Goal: Task Accomplishment & Management: Manage account settings

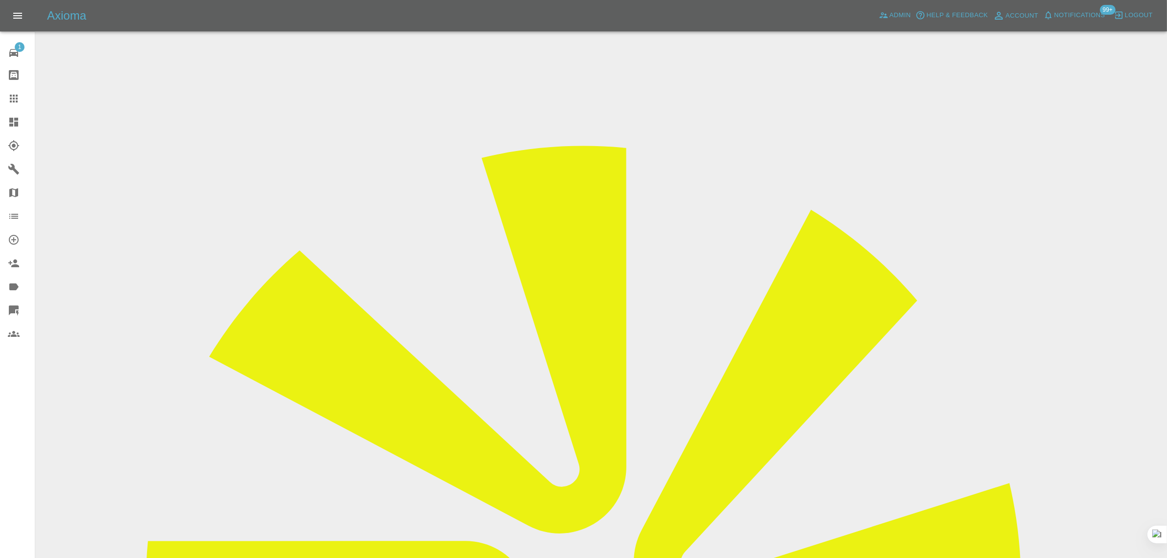
click at [12, 93] on icon at bounding box center [14, 99] width 12 height 12
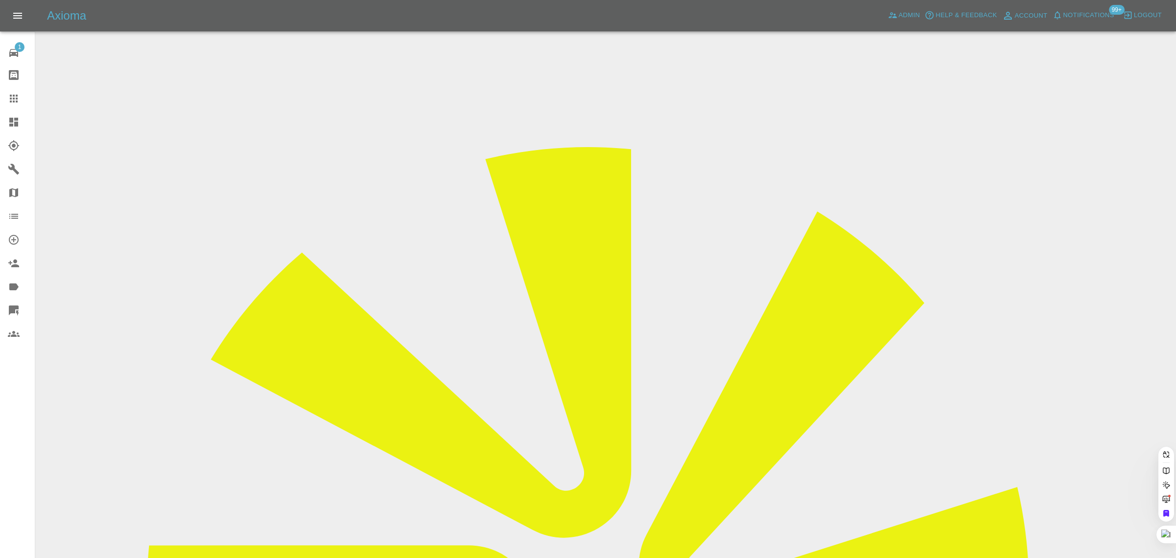
paste input "[EMAIL_ADDRESS][DOMAIN_NAME]"
type input "[EMAIL_ADDRESS][DOMAIN_NAME]"
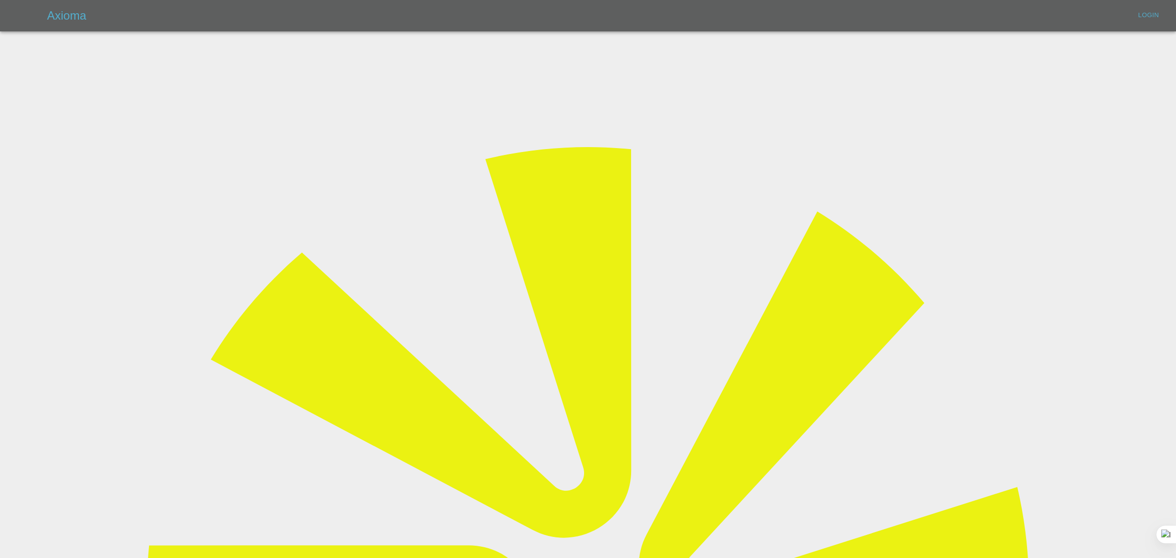
type input "[EMAIL_ADDRESS][DOMAIN_NAME]"
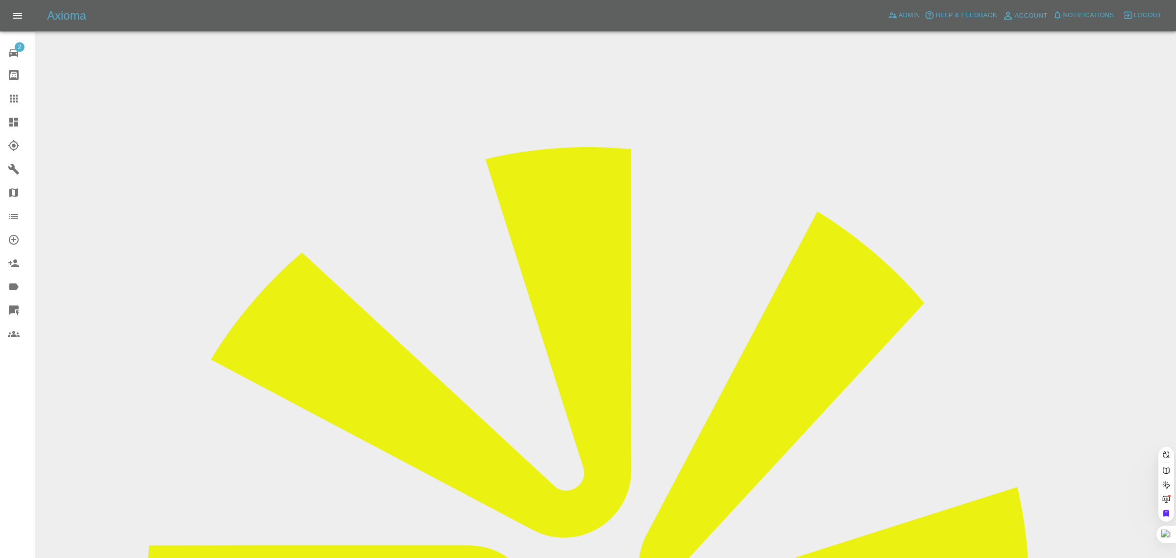
paste input "[EMAIL_ADDRESS][DOMAIN_NAME]"
type input "[EMAIL_ADDRESS][DOMAIN_NAME]"
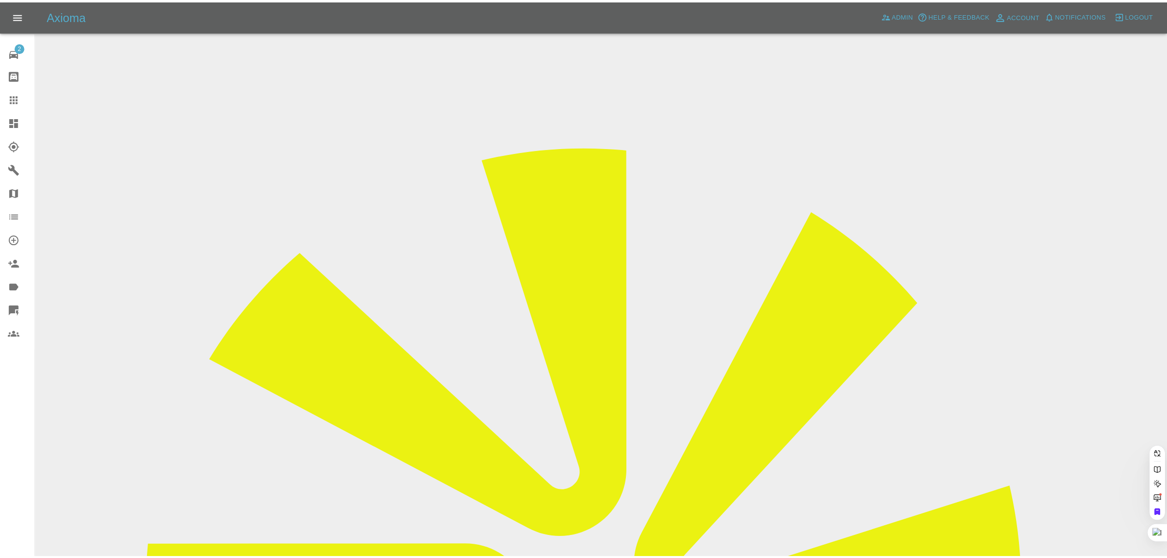
scroll to position [0, 0]
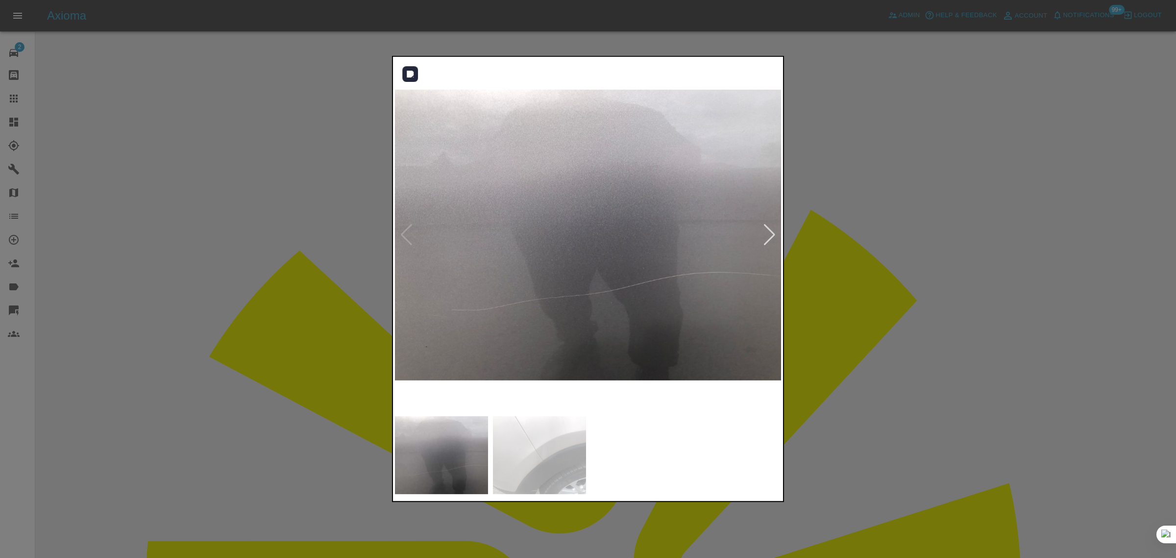
click at [767, 238] on div at bounding box center [769, 235] width 13 height 22
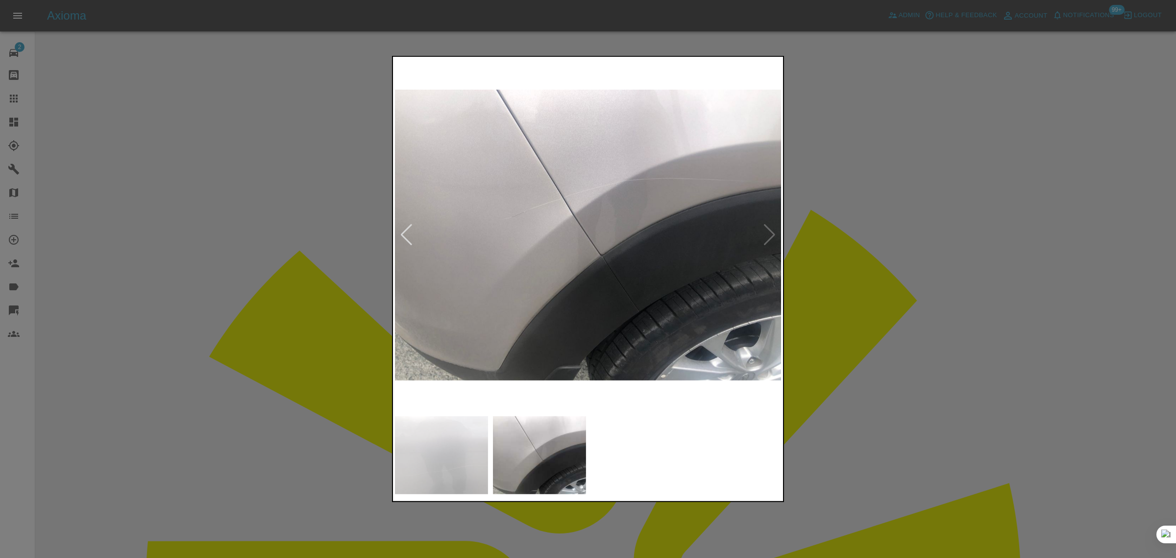
click at [853, 280] on div at bounding box center [588, 279] width 1176 height 558
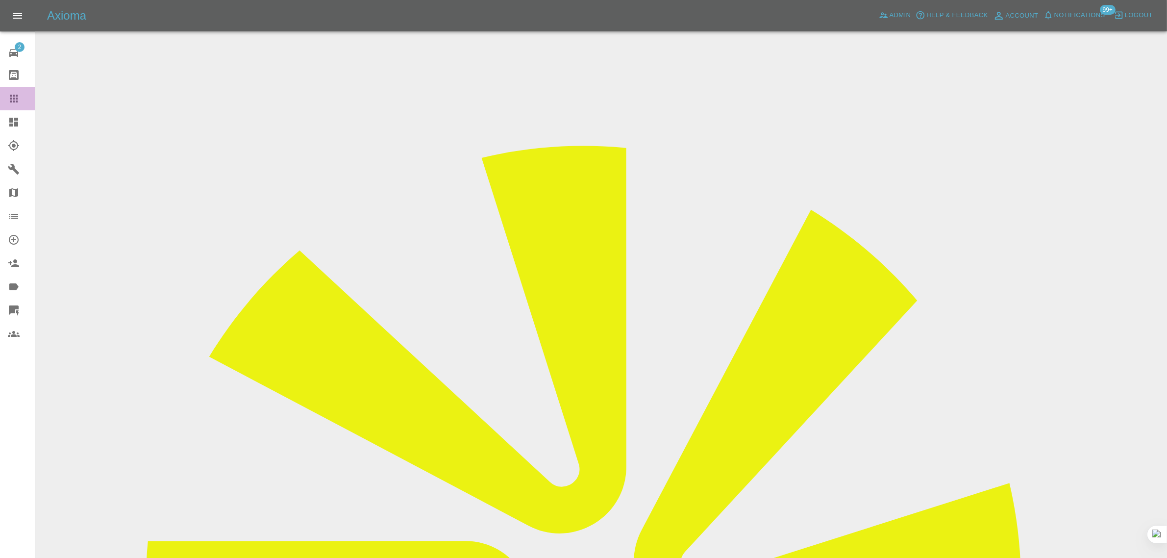
click at [22, 101] on div at bounding box center [21, 99] width 27 height 12
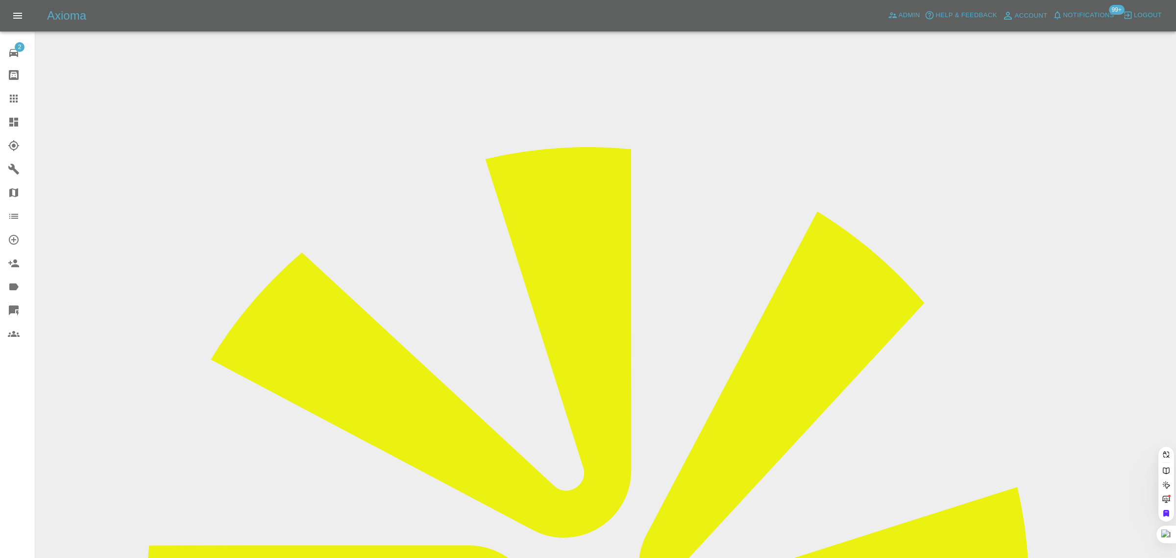
paste input "[PERSON_NAME][EMAIL_ADDRESS][PERSON_NAME][DOMAIN_NAME]"
type input "[PERSON_NAME][EMAIL_ADDRESS][PERSON_NAME][DOMAIN_NAME]"
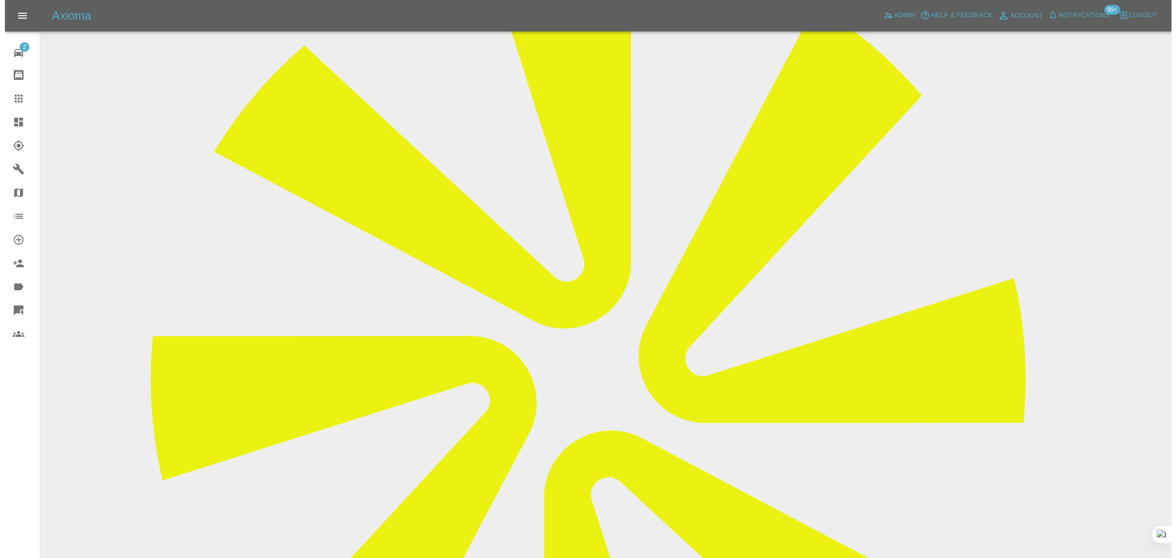
scroll to position [184, 0]
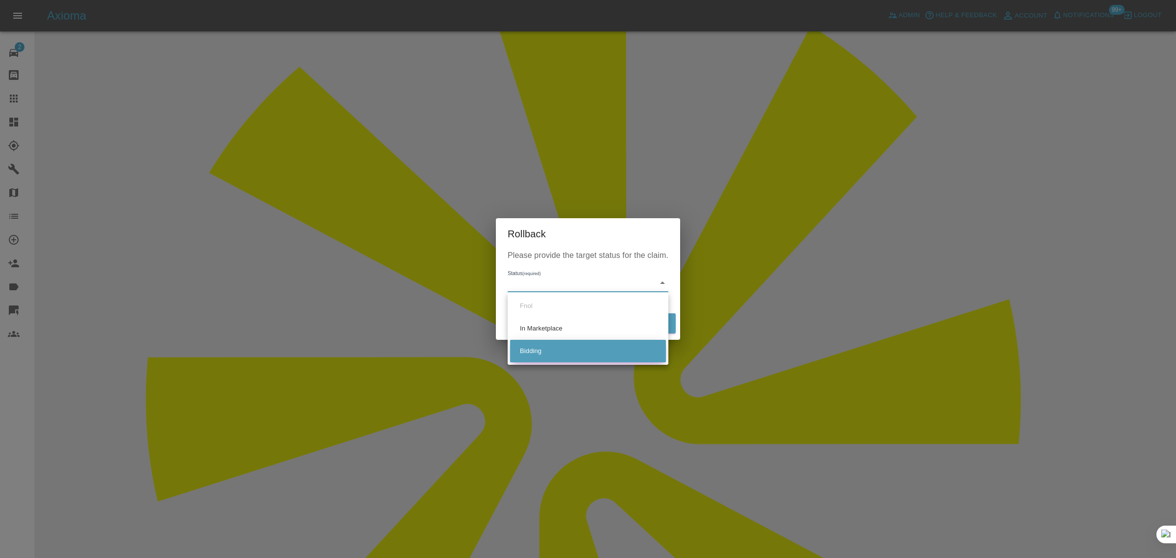
click at [547, 351] on li "Bidding" at bounding box center [588, 351] width 156 height 23
type input "bidding"
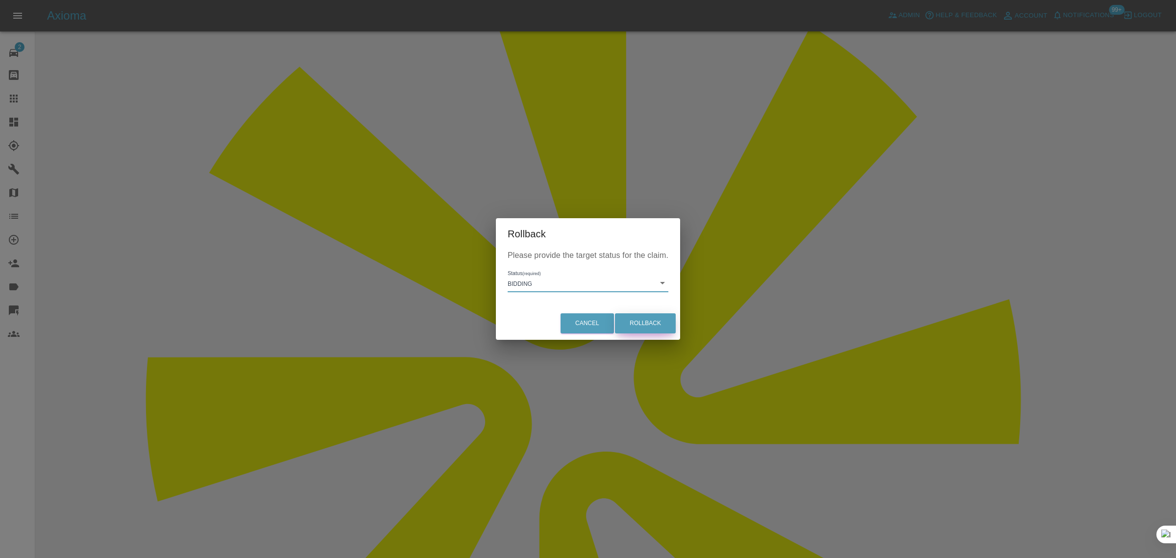
click at [651, 322] on button "Rollback" at bounding box center [645, 323] width 61 height 20
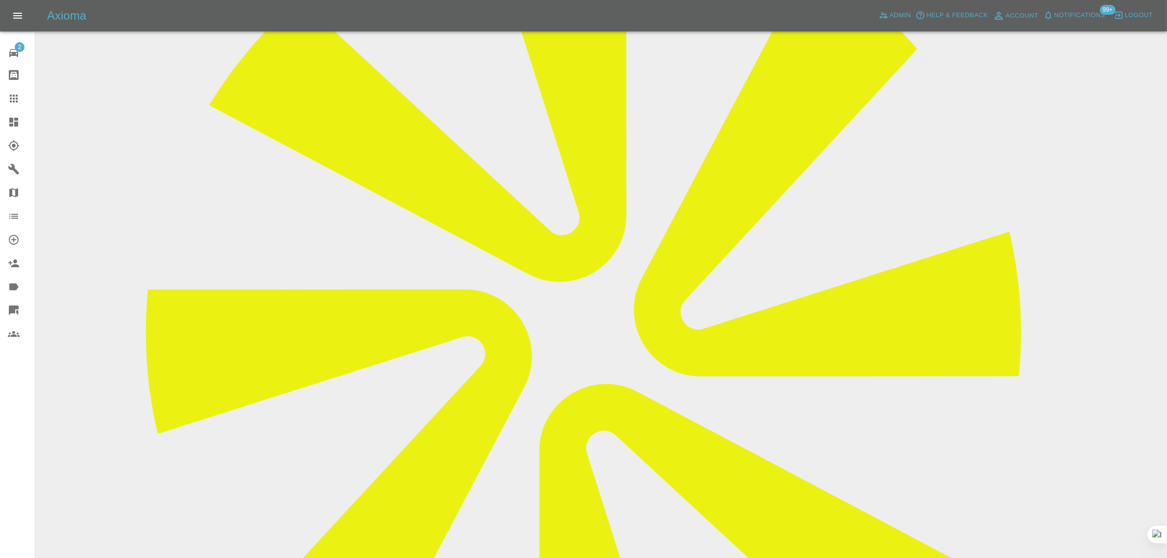
scroll to position [368, 0]
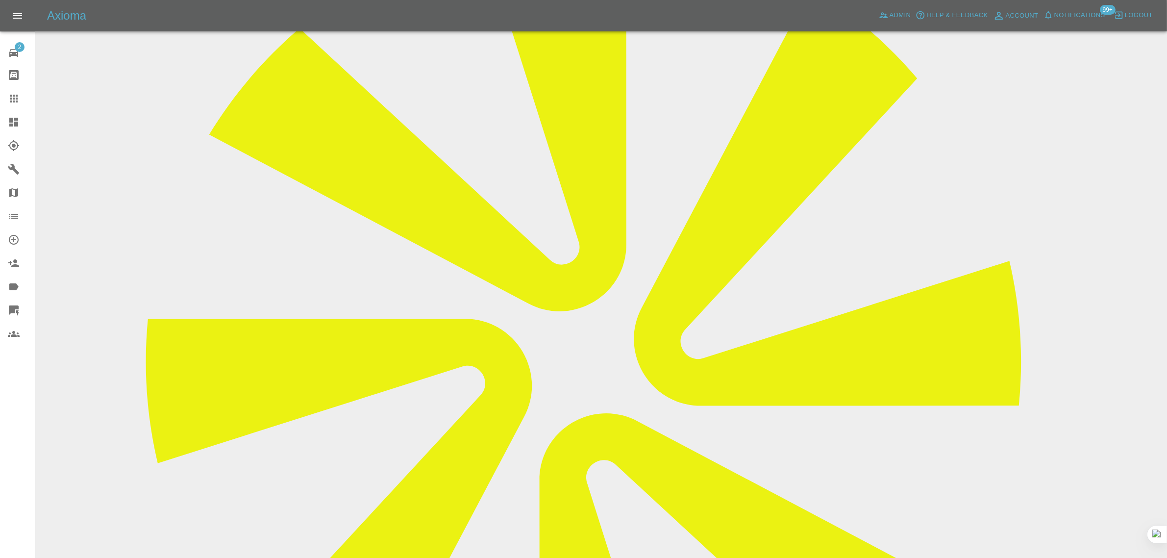
scroll to position [221, 0]
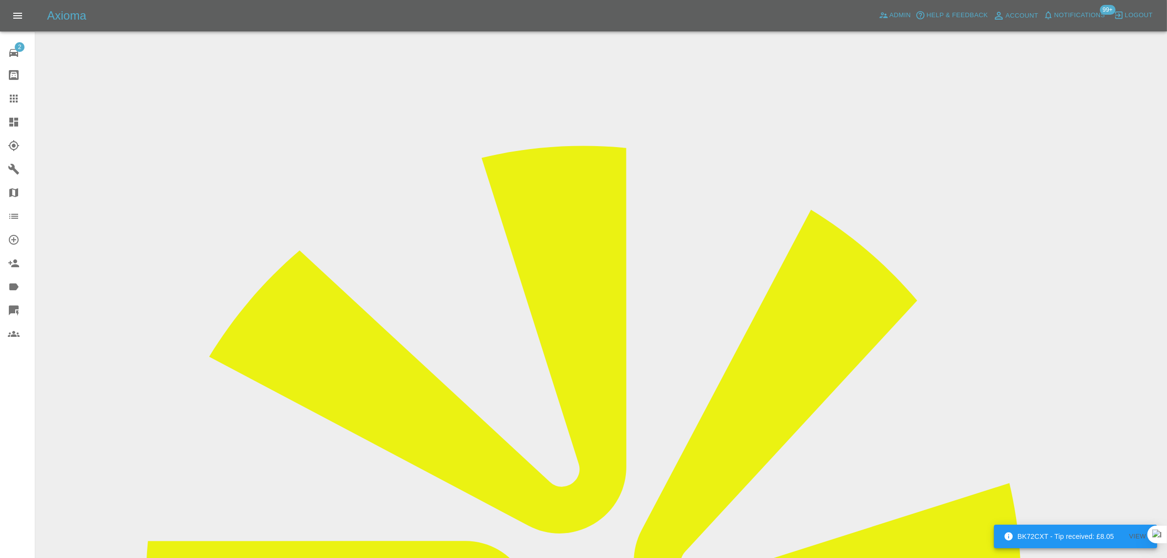
click at [12, 98] on icon at bounding box center [14, 99] width 12 height 12
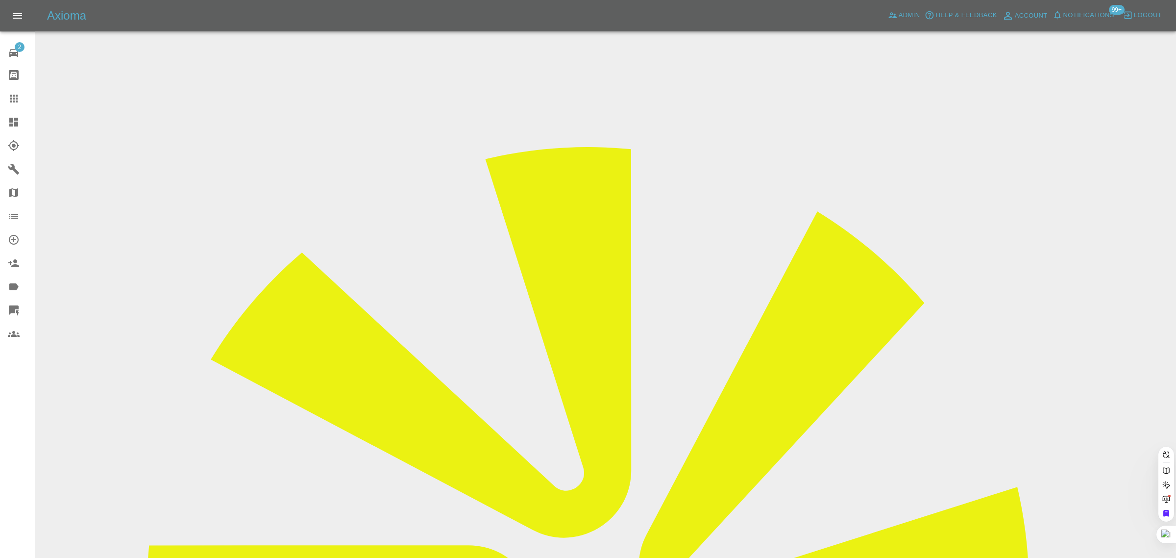
paste input "[EMAIL_ADDRESS][DOMAIN_NAME]"
type input "[EMAIL_ADDRESS][DOMAIN_NAME]"
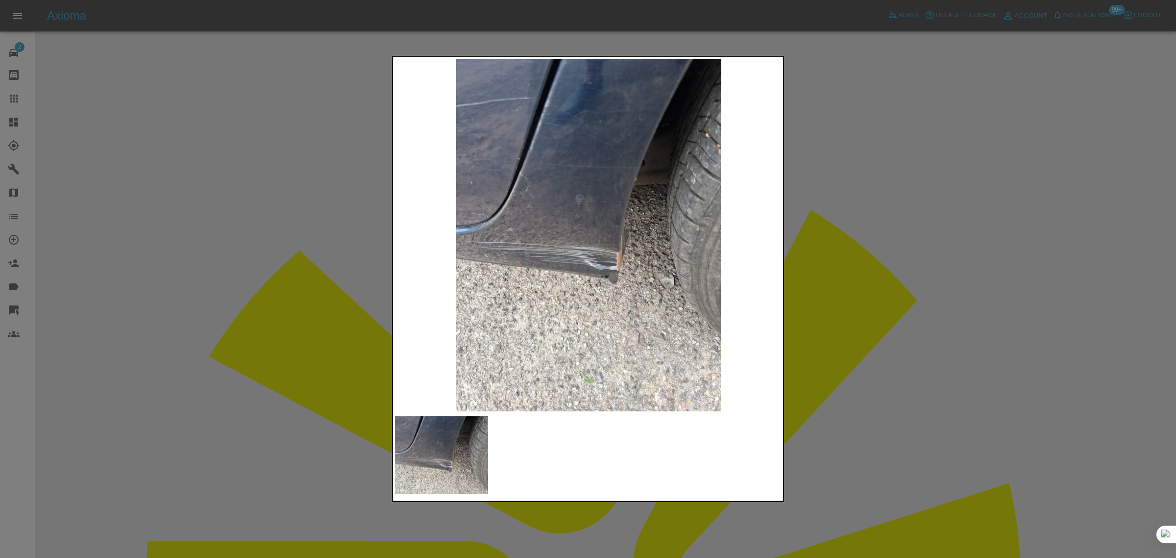
click at [875, 326] on div at bounding box center [588, 279] width 1176 height 558
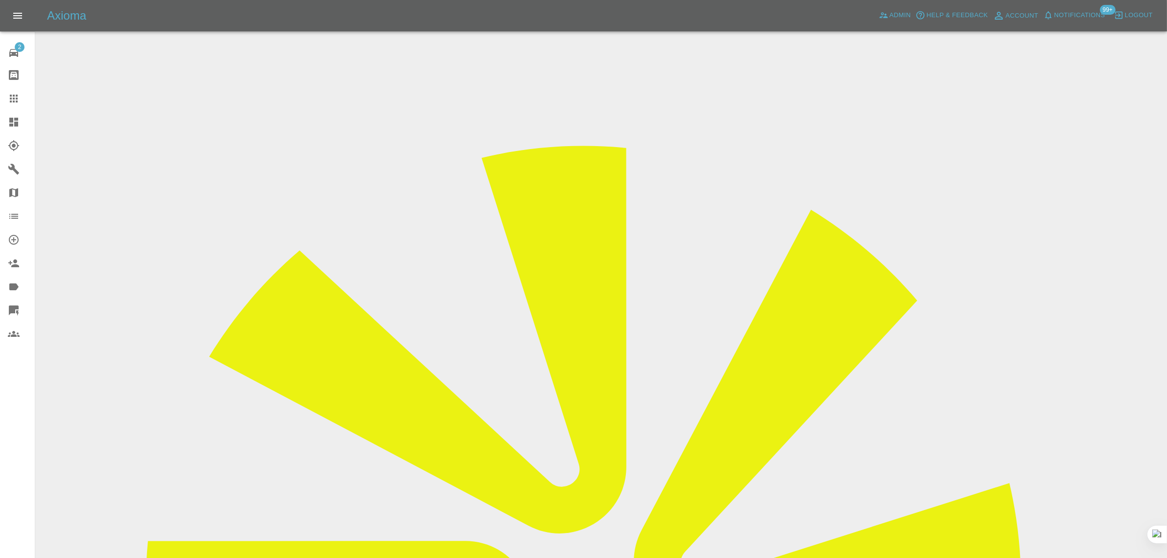
click at [23, 100] on div at bounding box center [21, 99] width 27 height 12
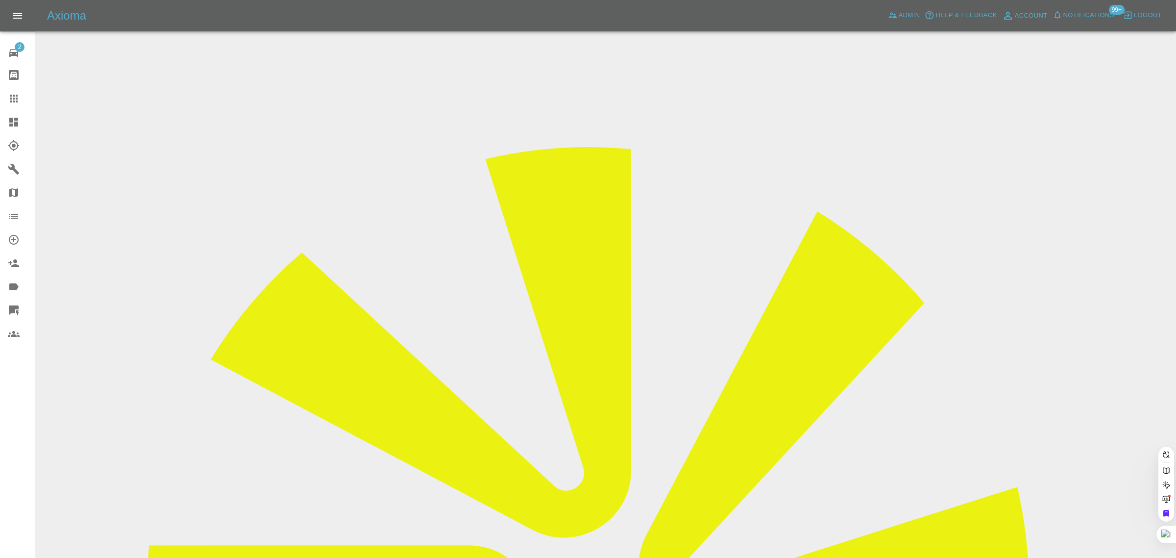
paste input "[EMAIL_ADDRESS][DOMAIN_NAME]"
type input "[EMAIL_ADDRESS][DOMAIN_NAME]"
drag, startPoint x: 593, startPoint y: 342, endPoint x: 535, endPoint y: 3, distance: 344.1
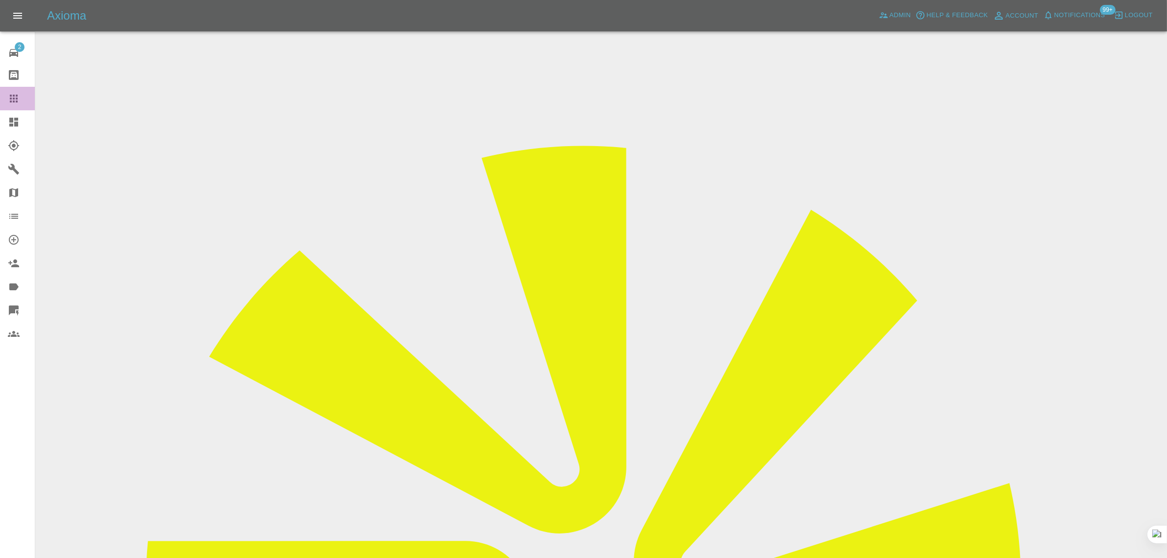
click at [9, 94] on icon at bounding box center [14, 99] width 12 height 12
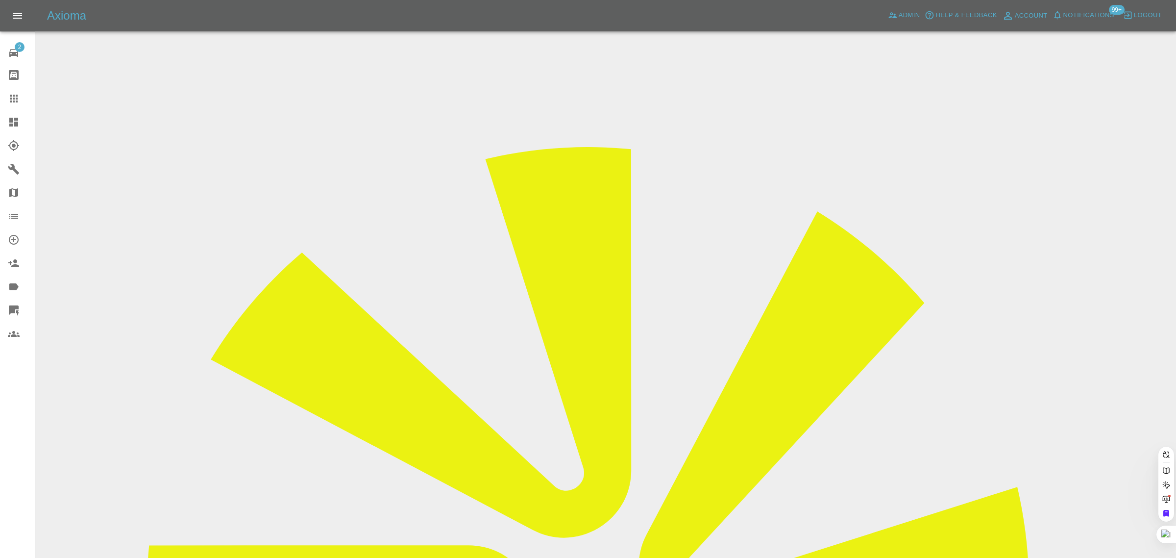
paste input "[EMAIL_ADDRESS][DOMAIN_NAME]"
type input "[EMAIL_ADDRESS][DOMAIN_NAME]"
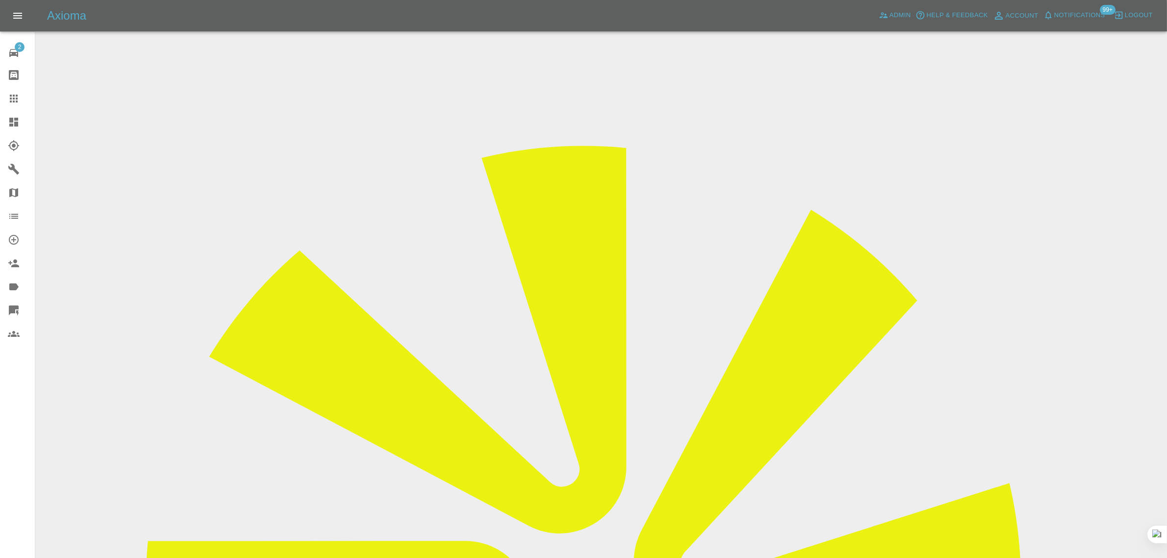
click at [15, 94] on icon at bounding box center [14, 99] width 12 height 12
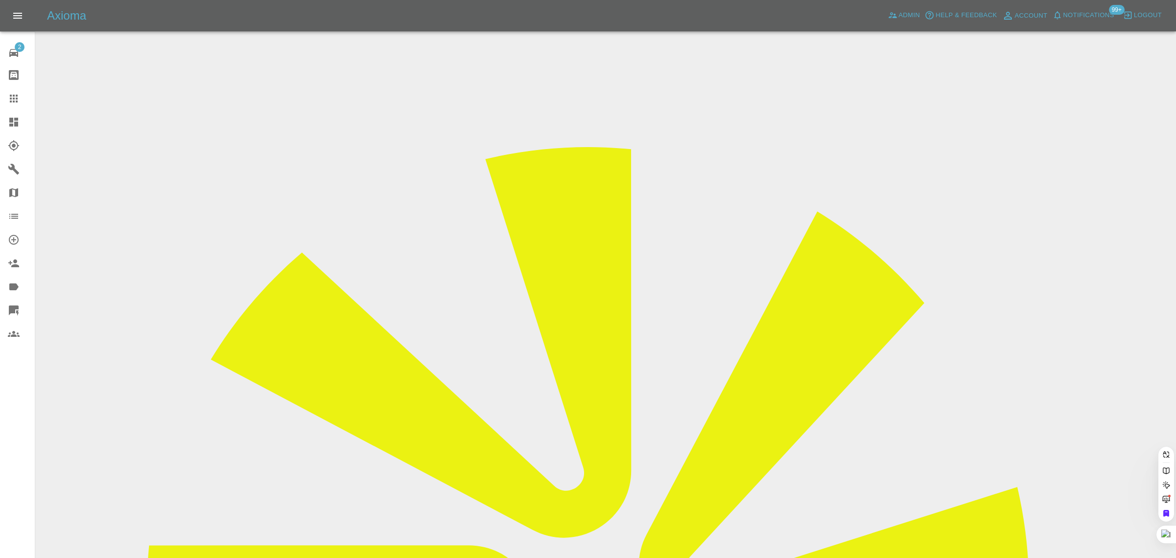
paste input "[EMAIL_ADDRESS][DOMAIN_NAME]"
type input "[EMAIL_ADDRESS][DOMAIN_NAME]"
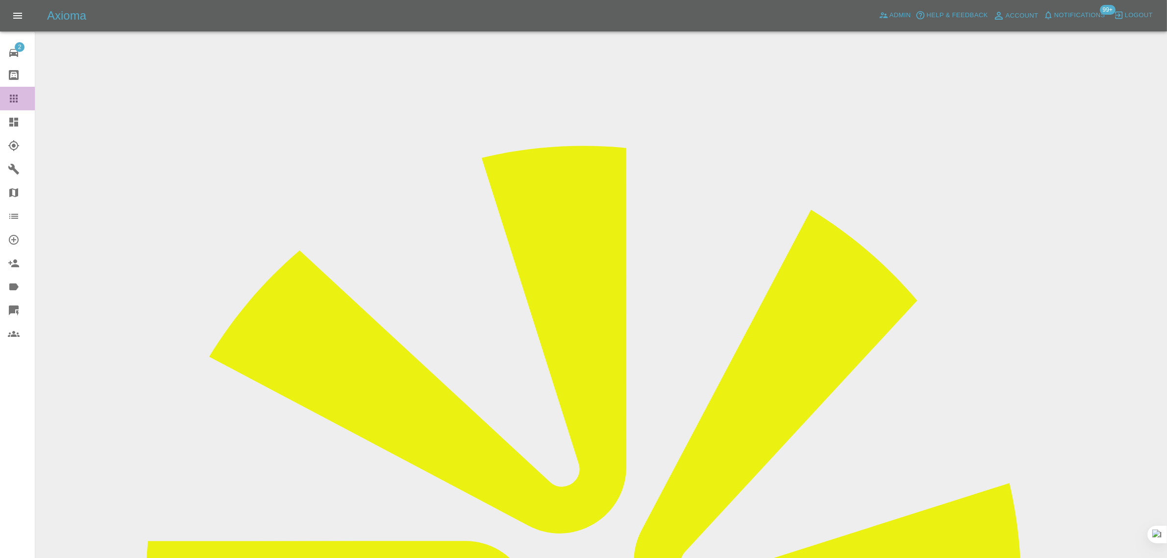
click at [13, 102] on icon at bounding box center [14, 99] width 8 height 8
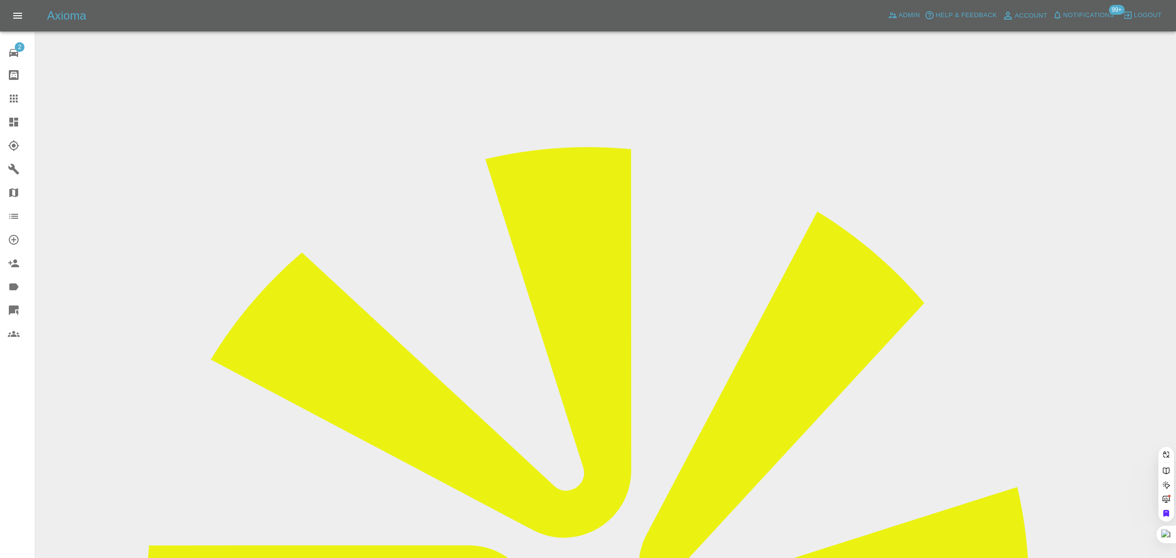
paste input "[EMAIL_ADDRESS][PERSON_NAME][DOMAIN_NAME]"
type input "bharat.[PERSON_NAME]@hotmail.co.u"
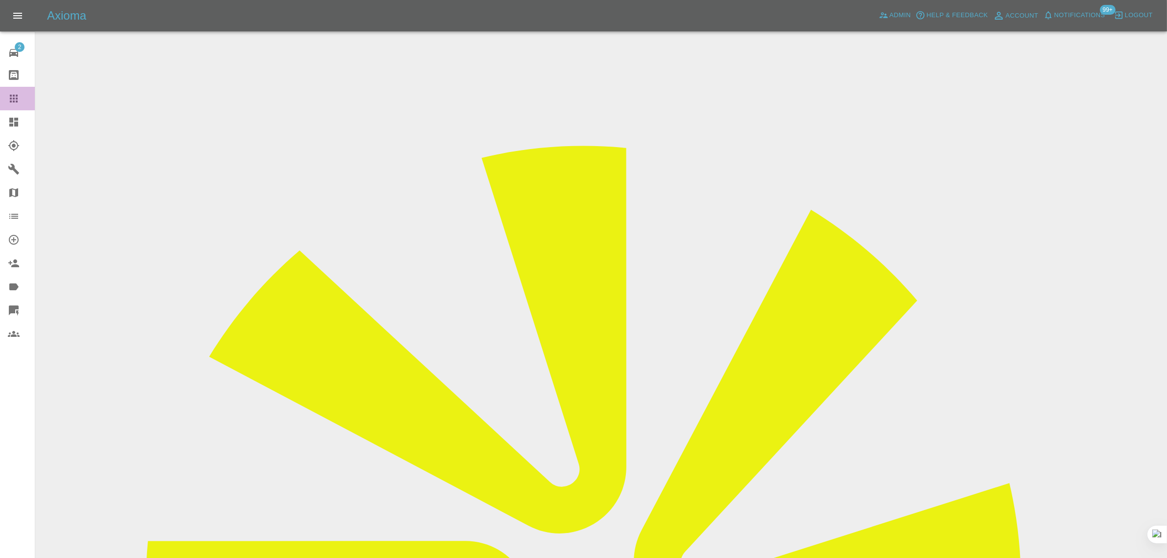
click at [8, 99] on icon at bounding box center [14, 99] width 12 height 12
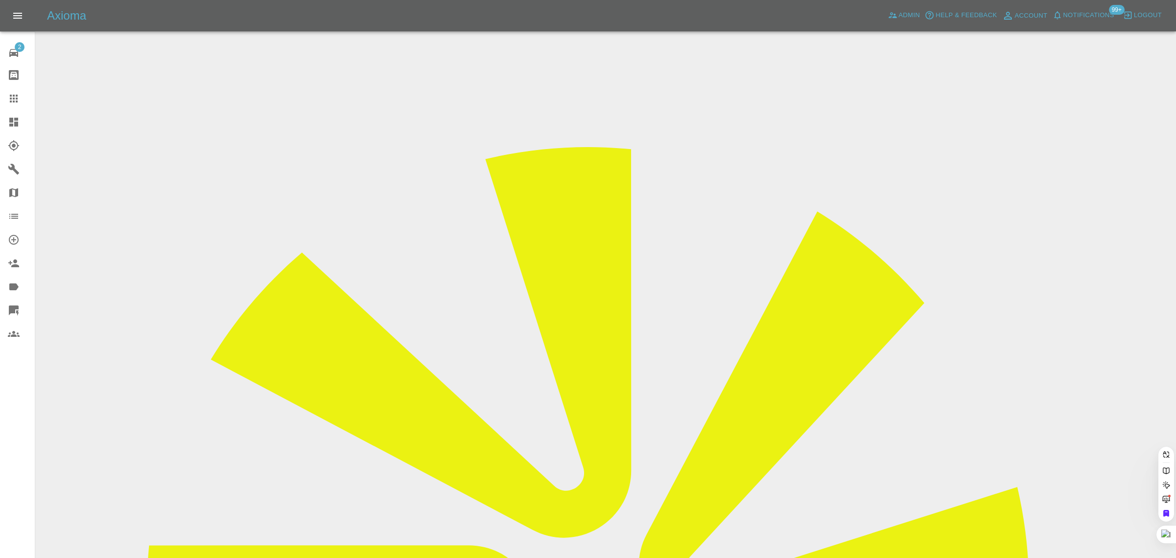
paste input "[EMAIL_ADDRESS][DOMAIN_NAME]"
type input "[EMAIL_ADDRESS][DOMAIN_NAME]"
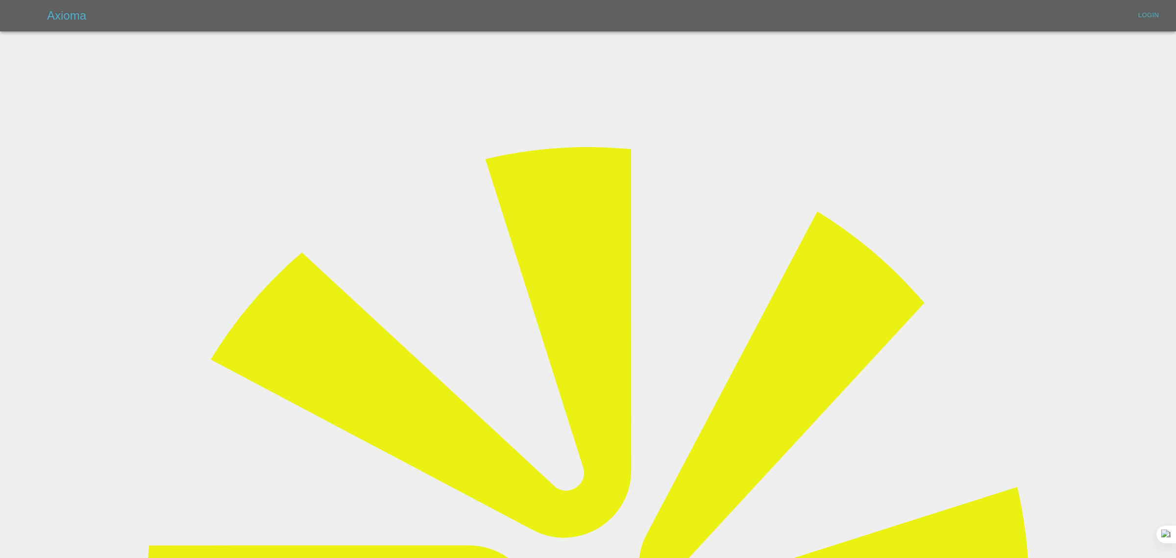
type input "[EMAIL_ADDRESS][DOMAIN_NAME]"
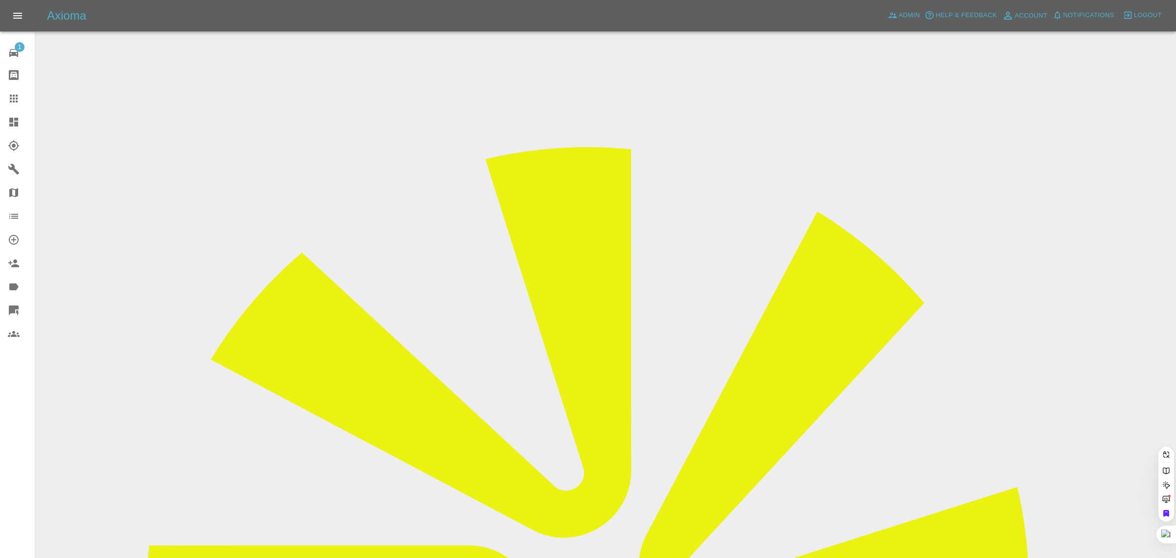
paste input "[EMAIL_ADDRESS][DOMAIN_NAME]"
type input "[EMAIL_ADDRESS][DOMAIN_NAME]"
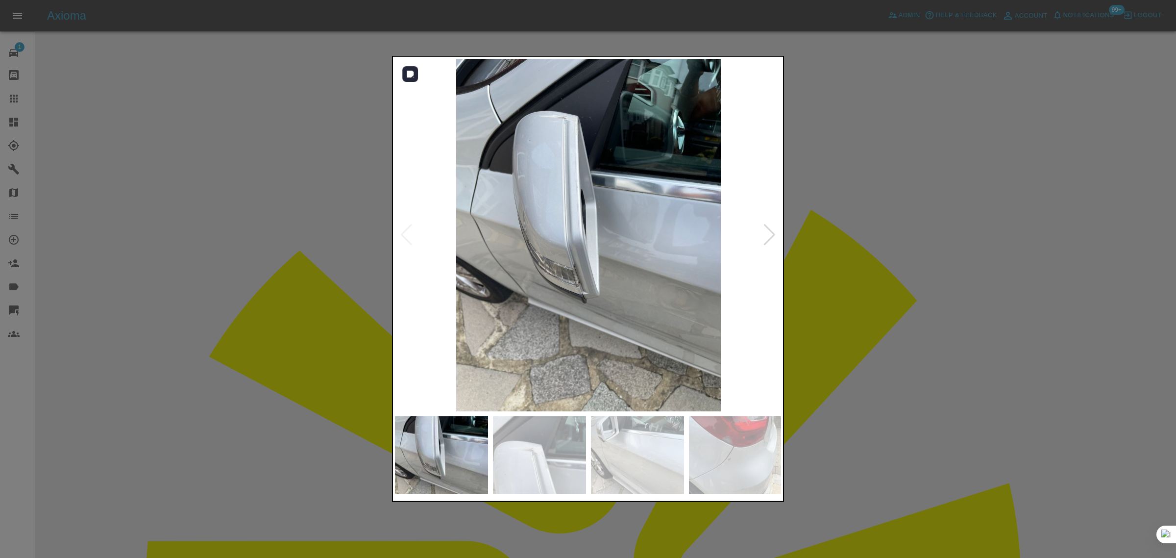
click at [763, 239] on div at bounding box center [769, 235] width 13 height 22
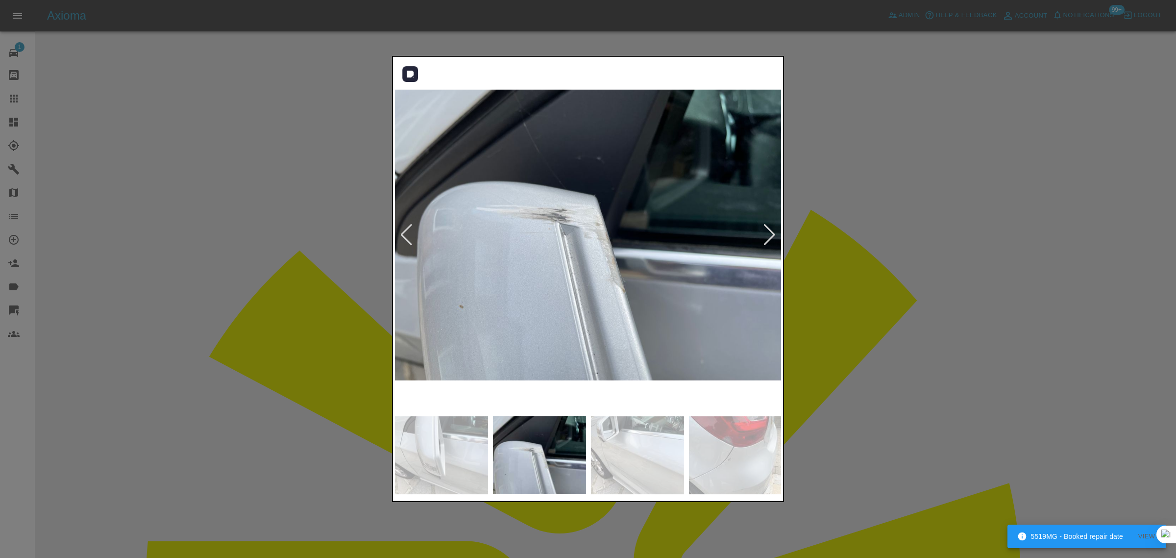
click at [405, 235] on div at bounding box center [406, 235] width 13 height 22
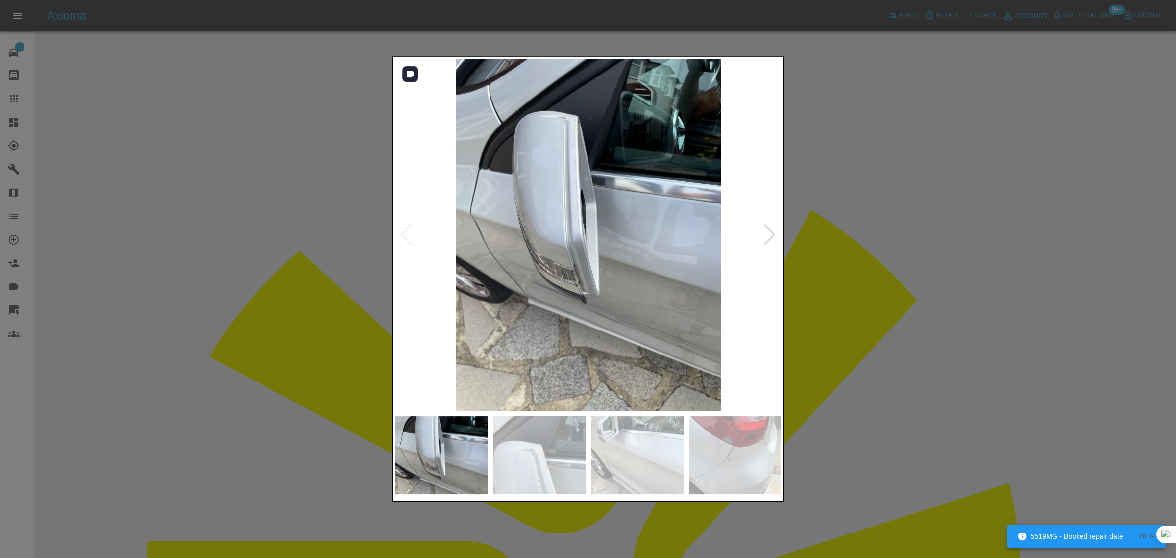
click at [765, 239] on div at bounding box center [769, 235] width 13 height 22
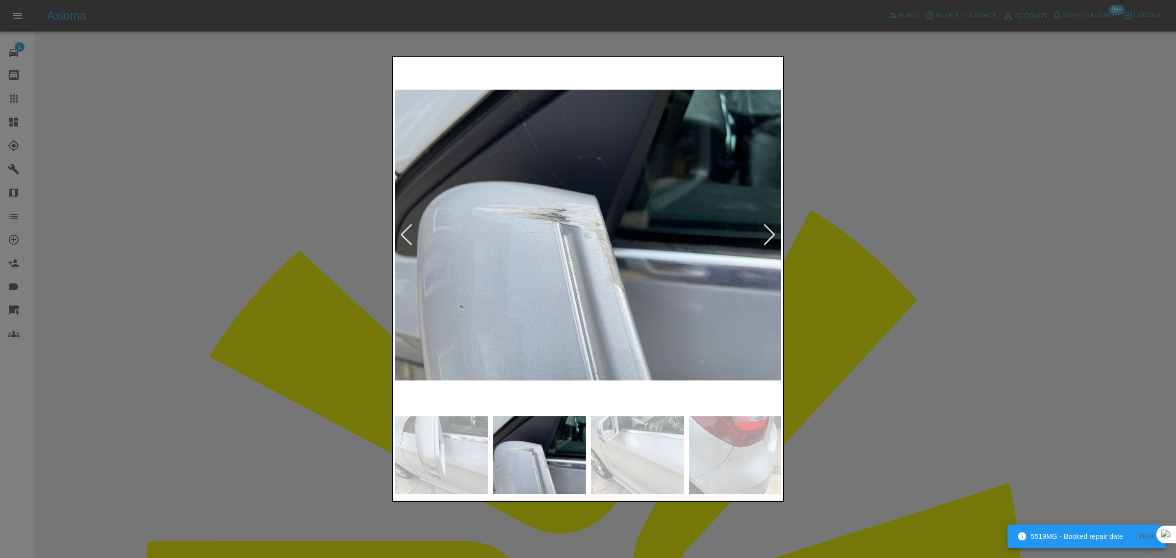
click at [765, 239] on div at bounding box center [769, 235] width 13 height 22
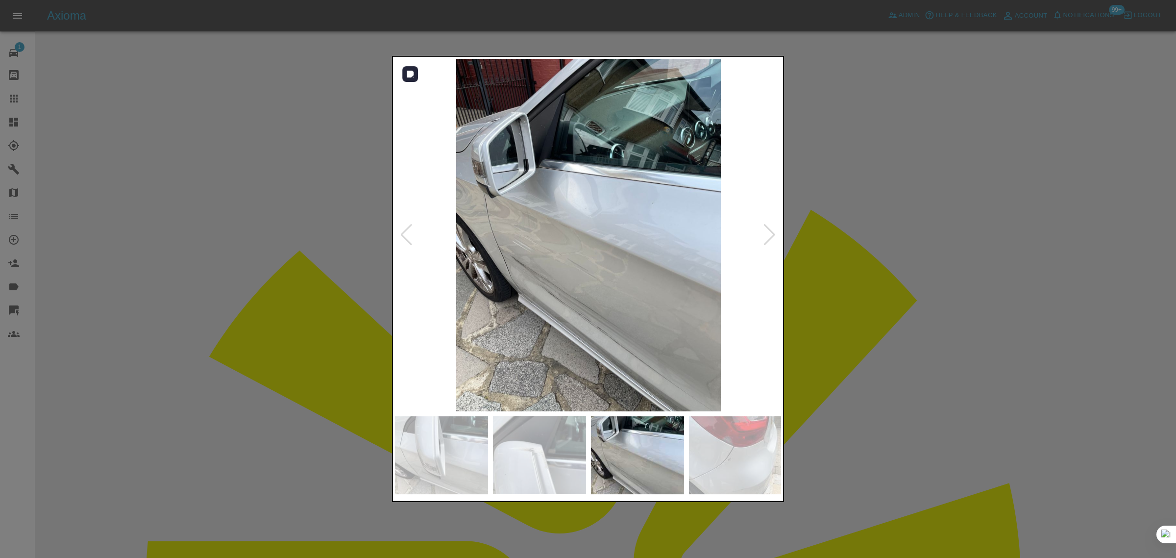
click at [403, 236] on div at bounding box center [406, 235] width 13 height 22
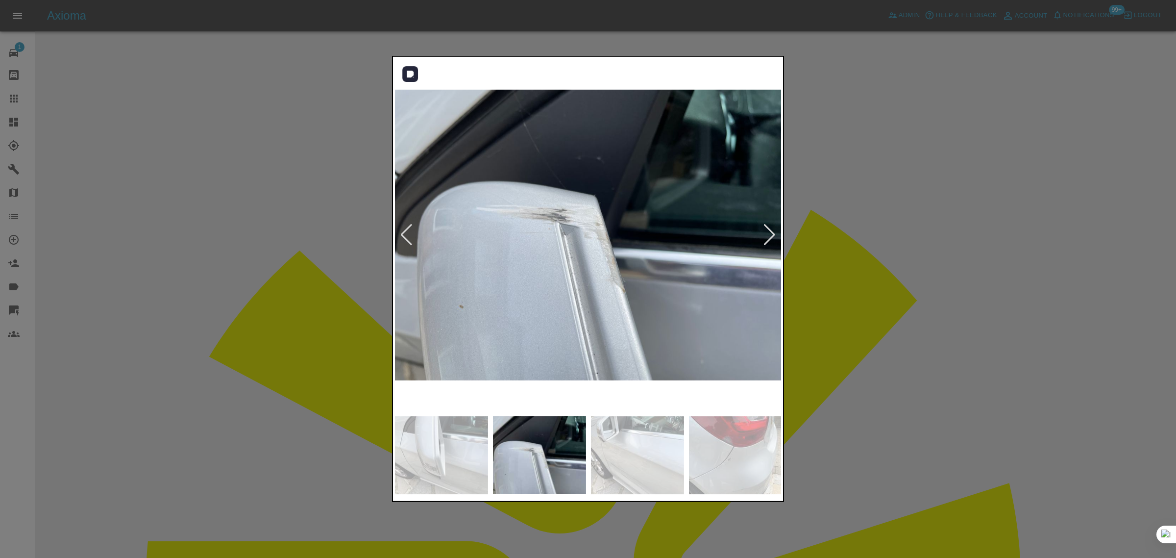
click at [774, 234] on div at bounding box center [769, 235] width 13 height 22
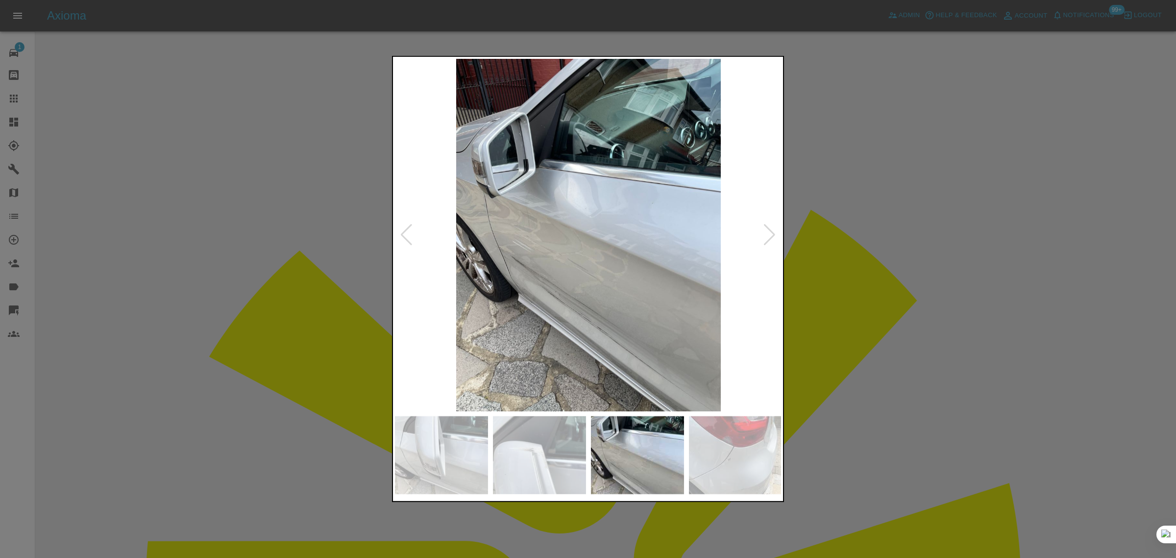
click at [774, 234] on div at bounding box center [769, 235] width 13 height 22
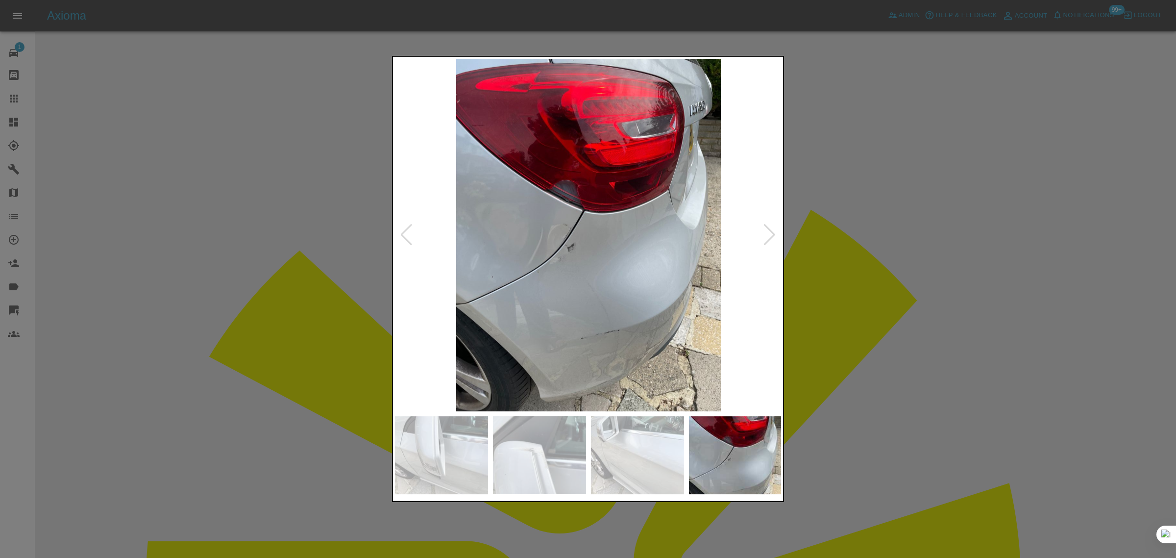
click at [774, 234] on div at bounding box center [769, 235] width 13 height 22
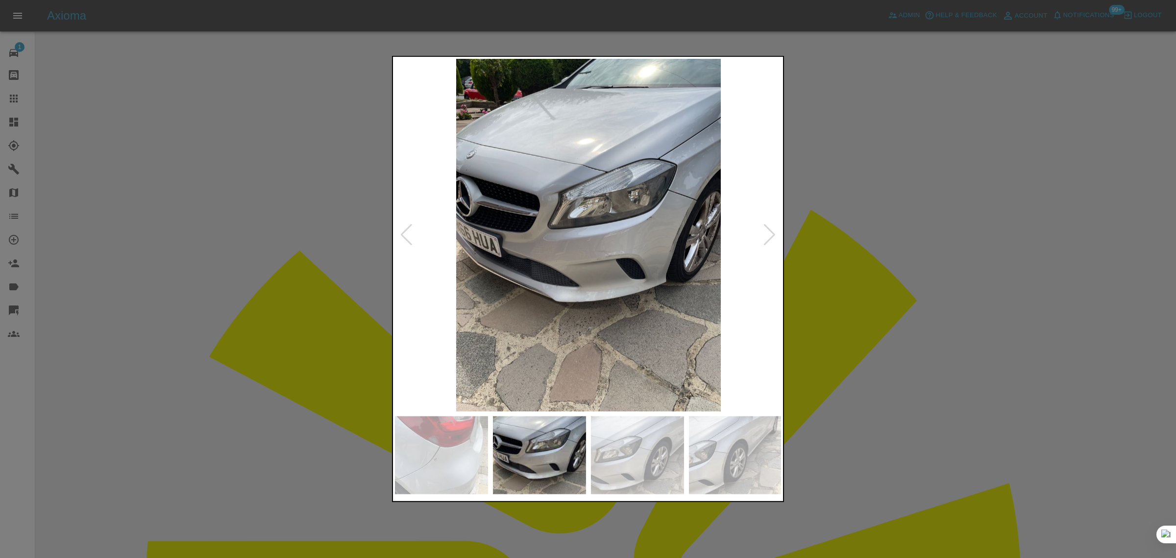
click at [774, 234] on div at bounding box center [769, 235] width 13 height 22
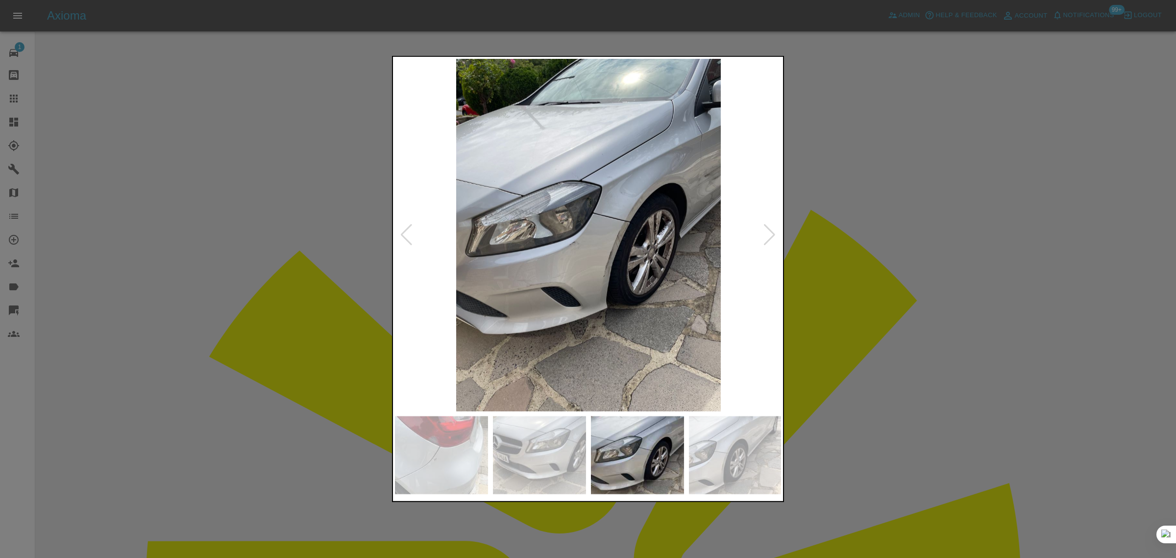
click at [774, 234] on div at bounding box center [769, 235] width 13 height 22
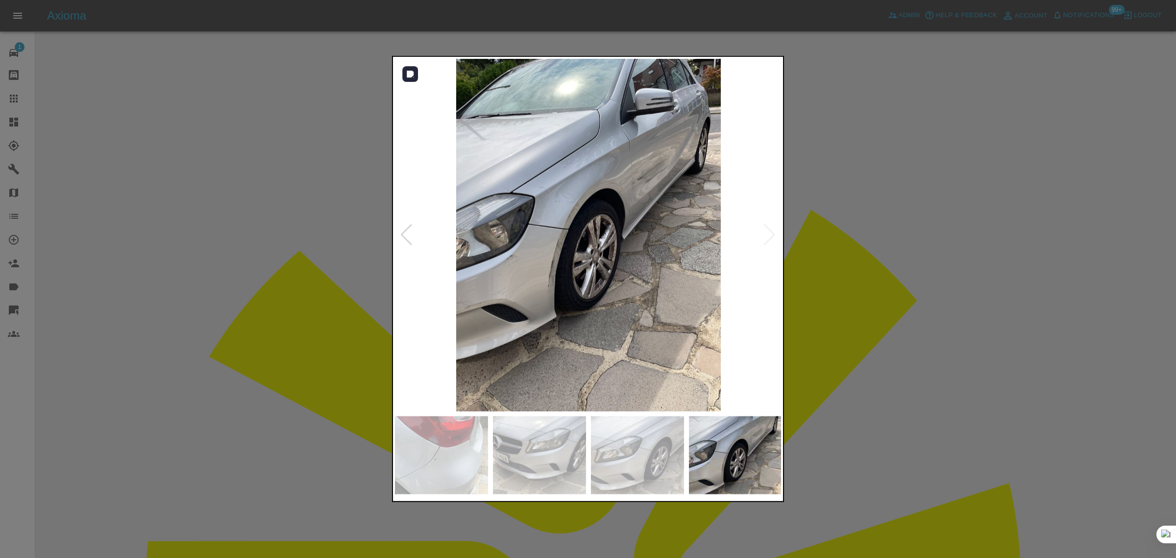
click at [774, 234] on img at bounding box center [588, 235] width 387 height 352
click at [766, 238] on img at bounding box center [588, 235] width 387 height 352
click at [844, 247] on div at bounding box center [588, 279] width 1176 height 558
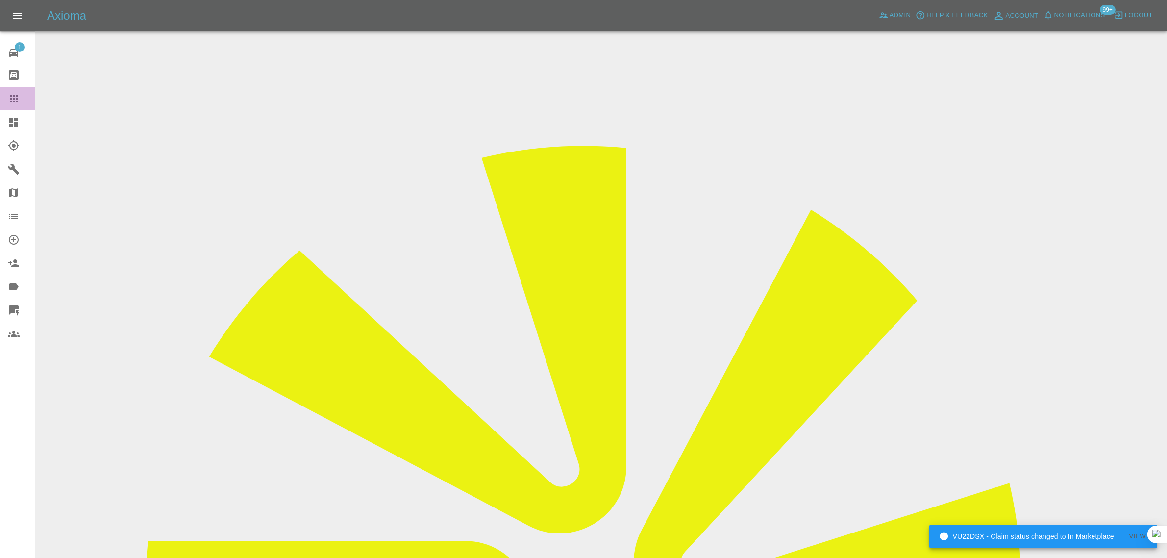
click at [17, 96] on icon at bounding box center [14, 99] width 8 height 8
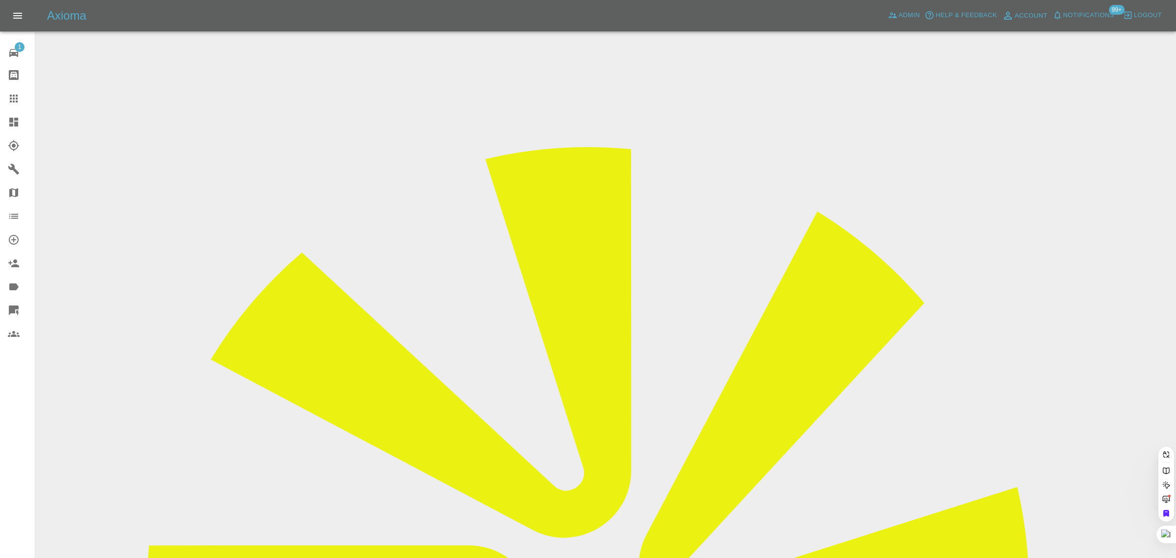
paste input "[EMAIL_ADDRESS][PERSON_NAME][DOMAIN_NAME]"
type input "bharat.[PERSON_NAME]@hotmail.co.u"
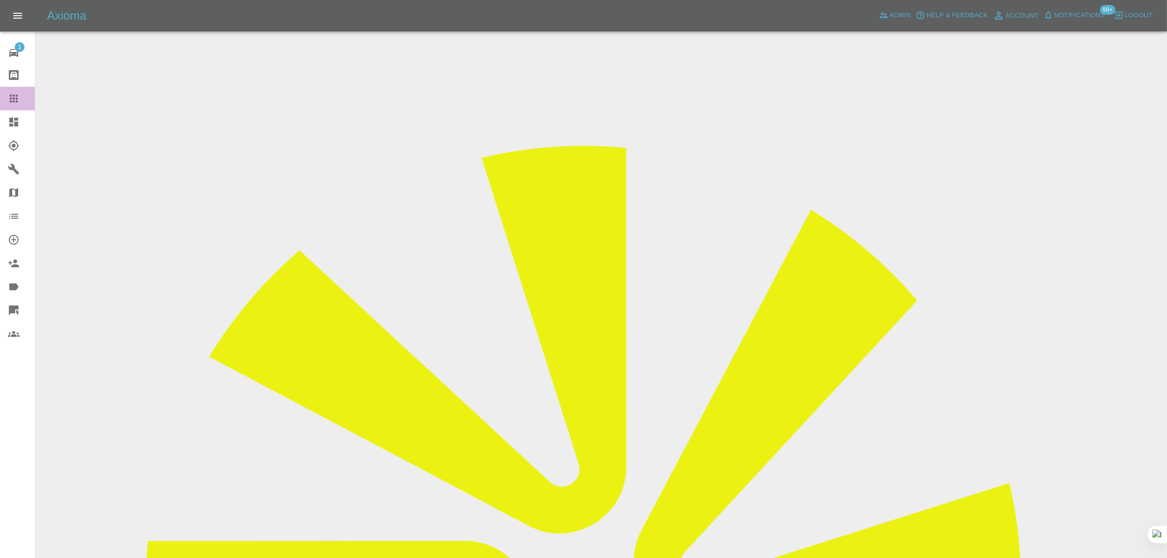
click at [15, 87] on link "Claims" at bounding box center [17, 99] width 35 height 24
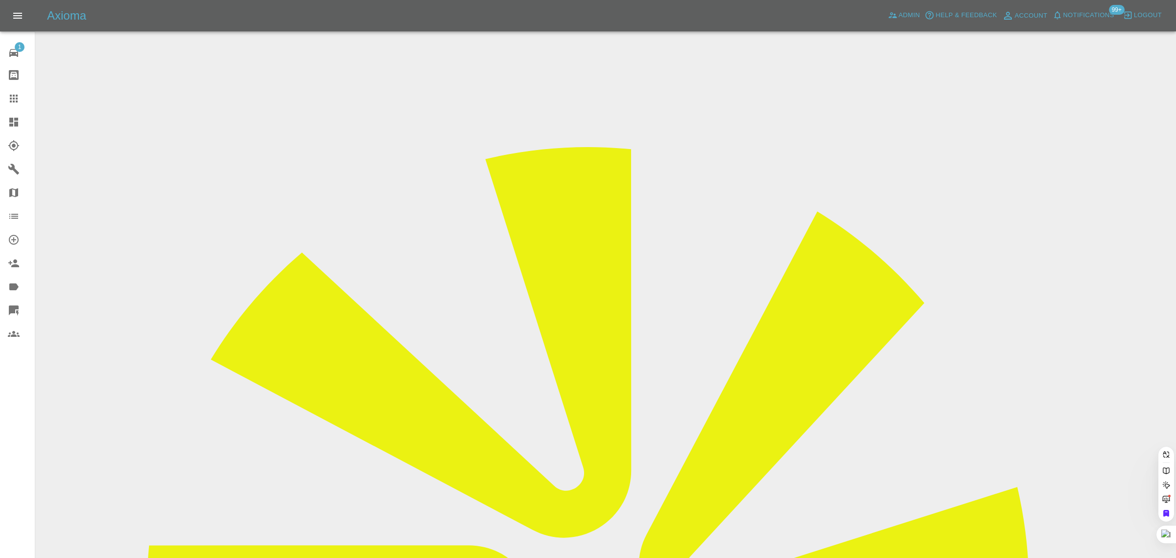
paste input "[EMAIL_ADDRESS][DOMAIN_NAME]"
type input "[EMAIL_ADDRESS][DOMAIN_NAME]"
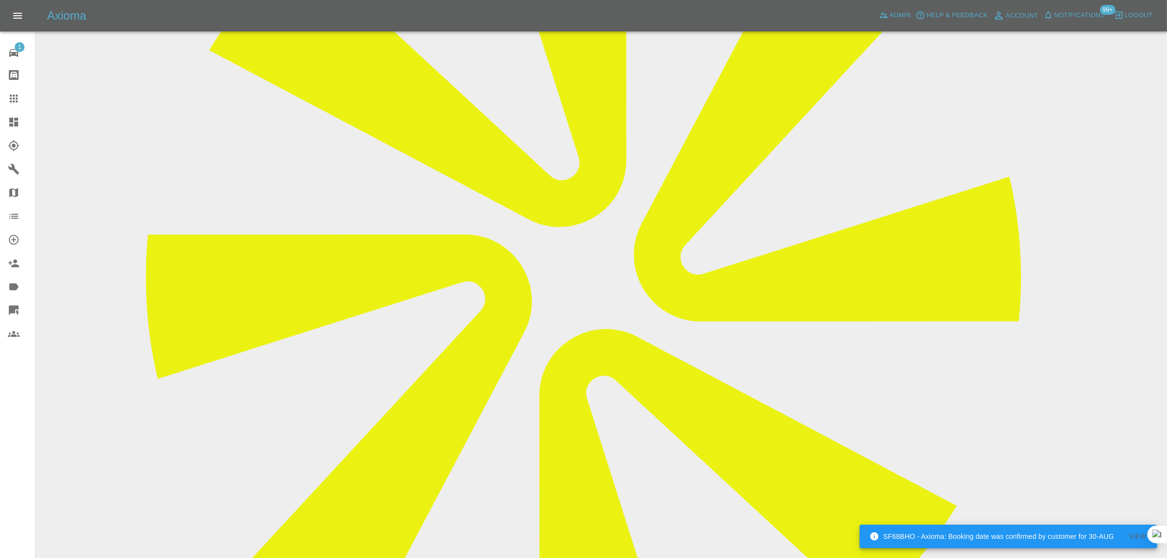
scroll to position [429, 0]
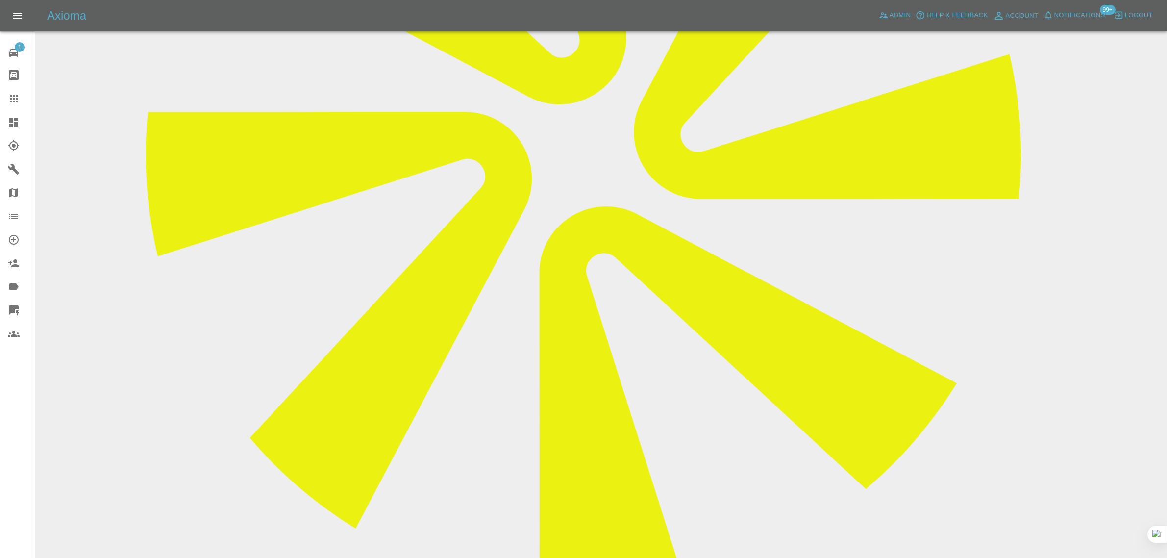
drag, startPoint x: 8, startPoint y: 103, endPoint x: 505, endPoint y: 123, distance: 497.3
click at [8, 103] on icon at bounding box center [14, 99] width 12 height 12
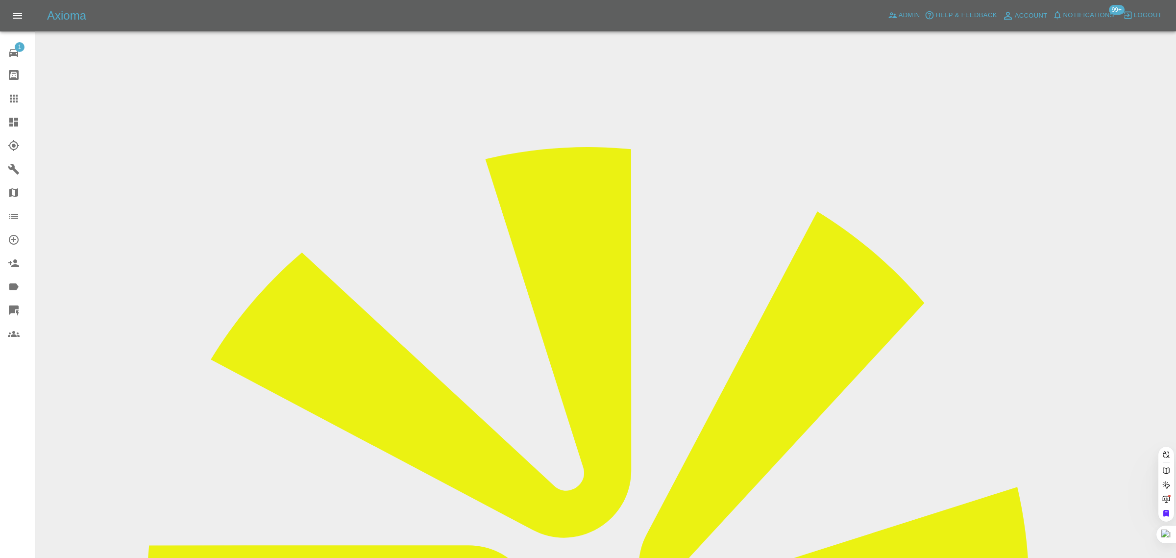
paste input "[EMAIL_ADDRESS][DOMAIN_NAME]"
type input "[EMAIL_ADDRESS][DOMAIN_NAME]"
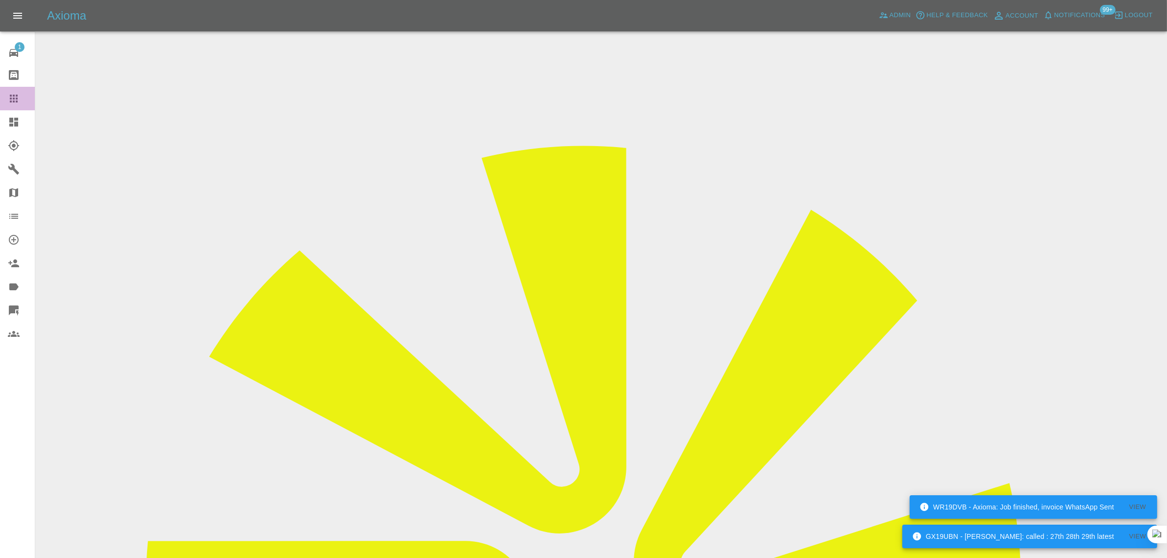
click at [15, 103] on icon at bounding box center [14, 99] width 12 height 12
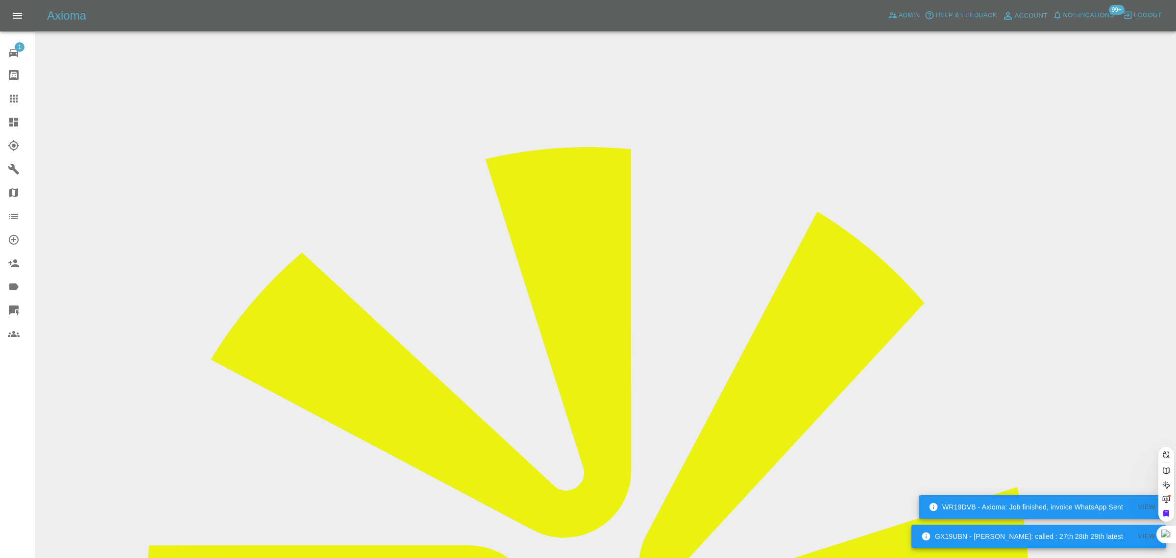
paste input "[EMAIL_ADDRESS][DOMAIN_NAME]"
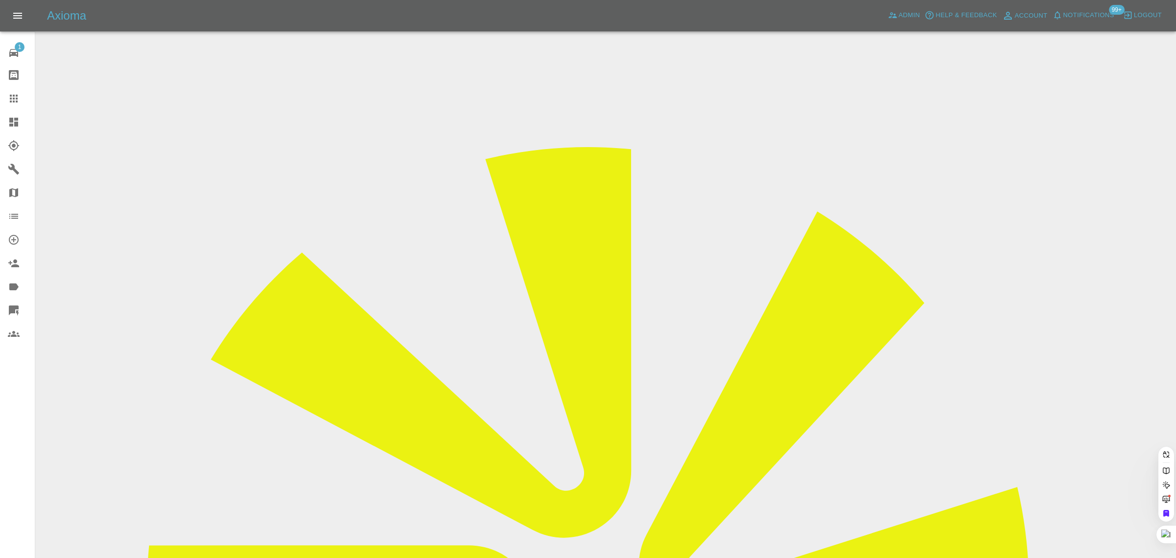
type input "khadkhadc@i"
paste input "[EMAIL_ADDRESS][DOMAIN_NAME]"
type input "[EMAIL_ADDRESS][DOMAIN_NAME]"
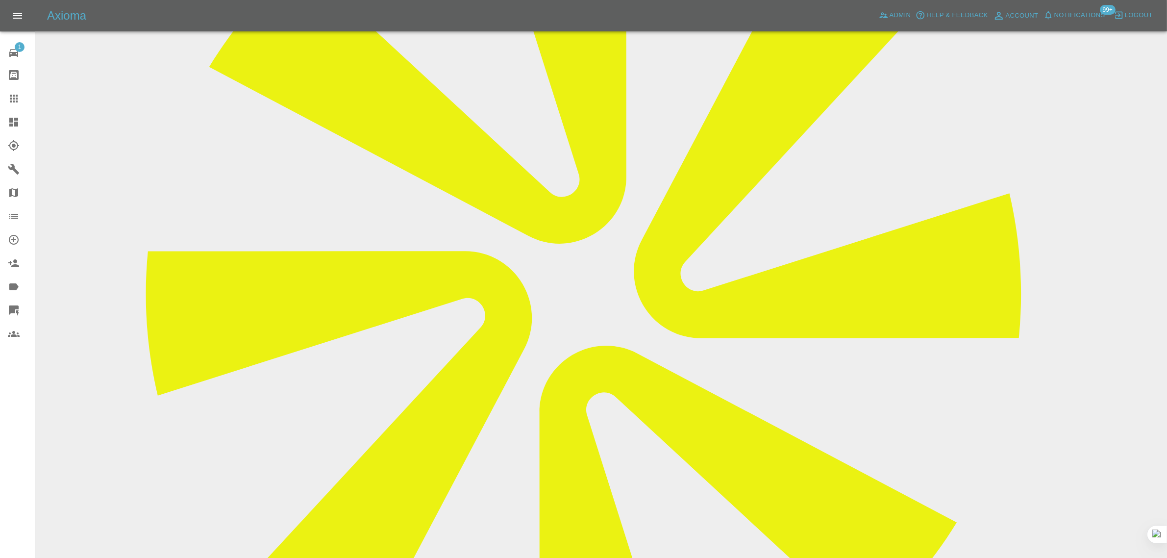
scroll to position [306, 0]
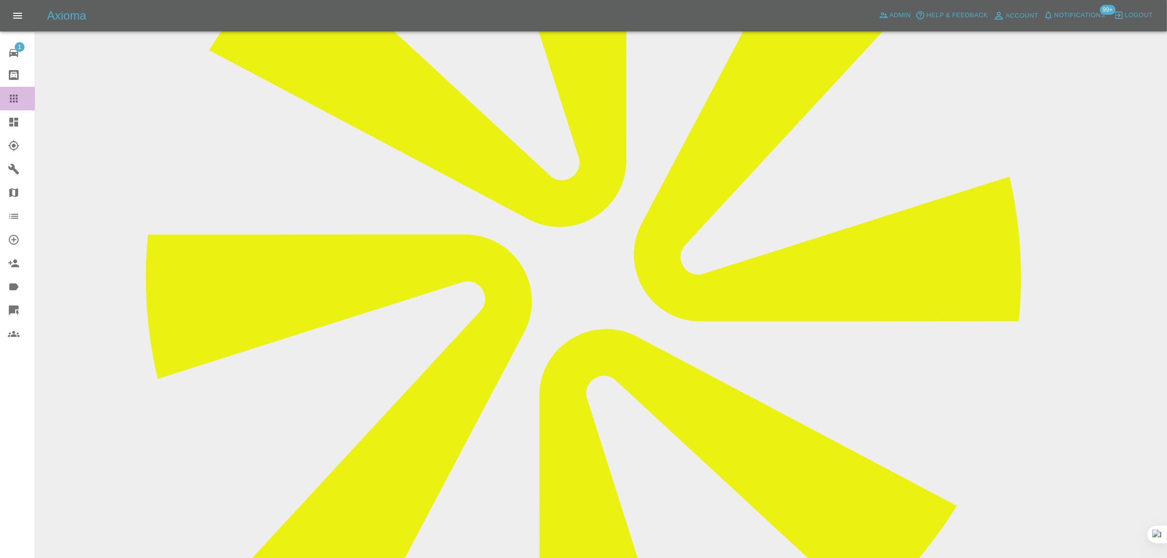
click at [16, 96] on icon at bounding box center [14, 99] width 8 height 8
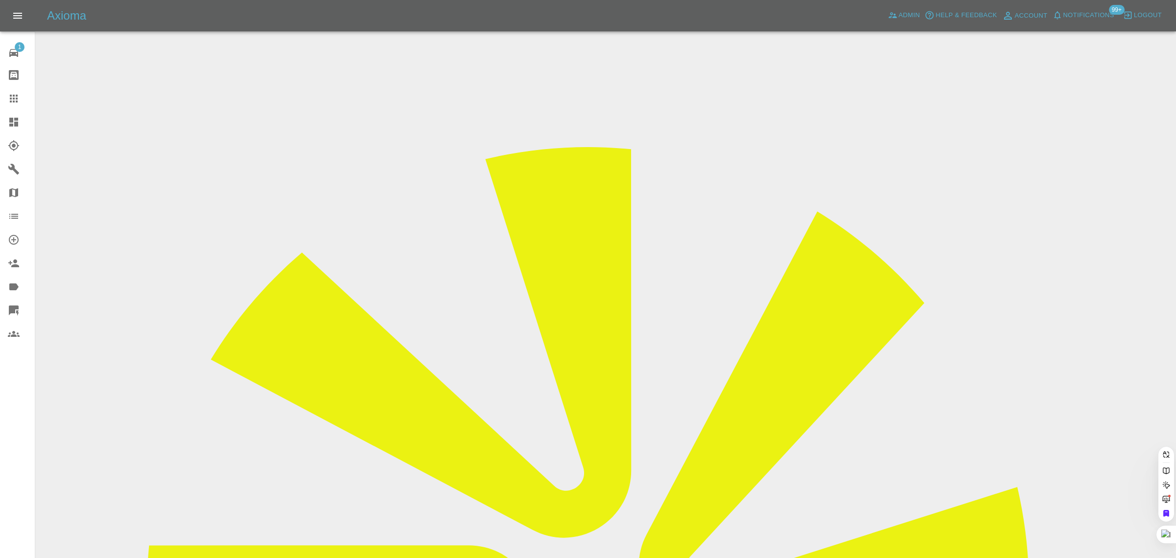
paste input "[EMAIL_ADDRESS][DOMAIN_NAME]"
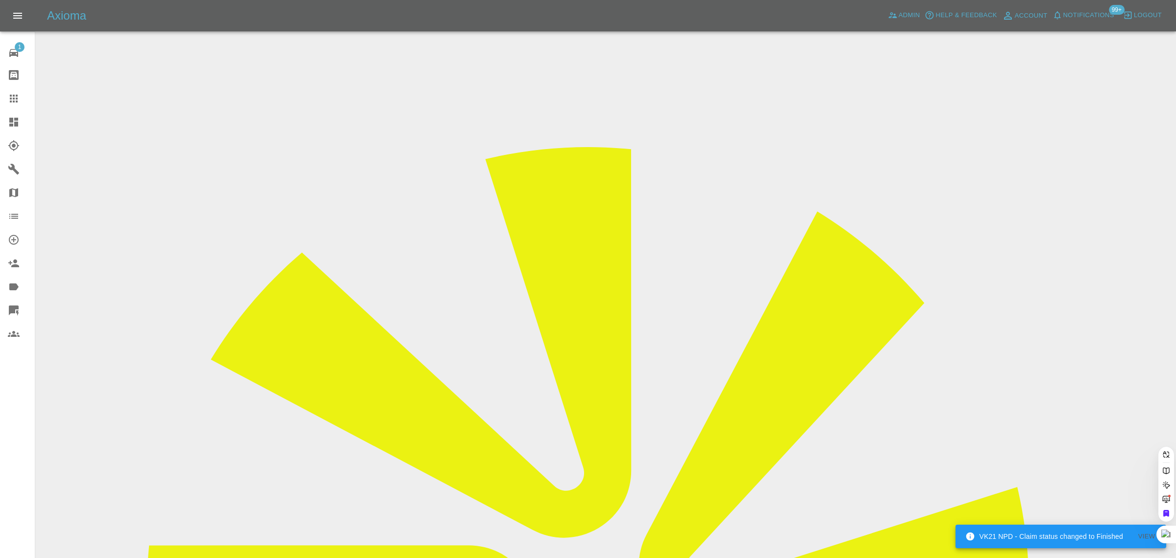
scroll to position [0, 1]
type input "[EMAIL_ADDRESS][DOMAIN_NAME]"
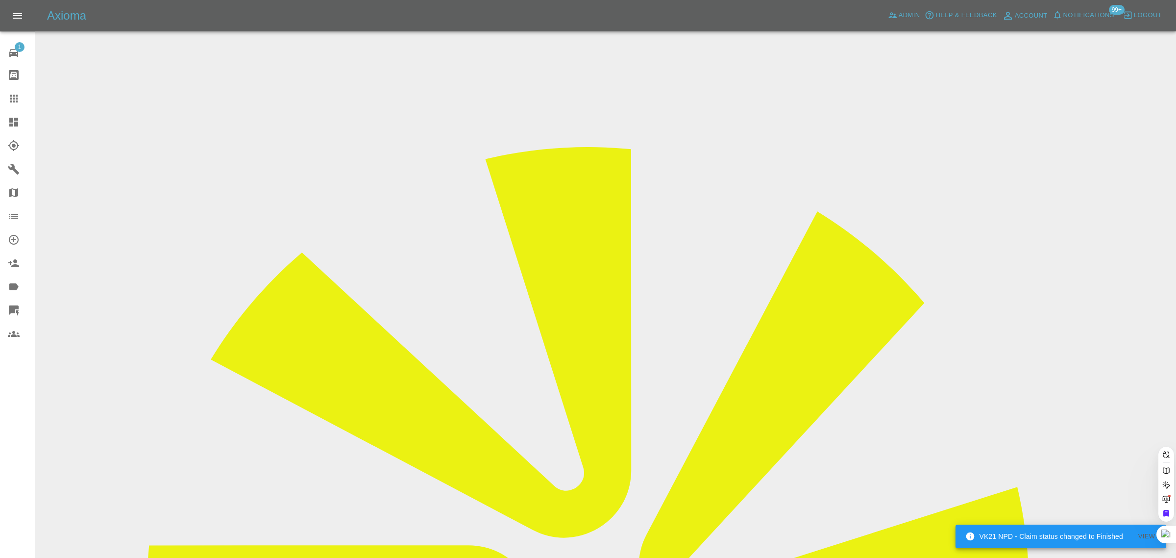
paste input "[EMAIL_ADDRESS][DOMAIN_NAME]"
type input "[EMAIL_ADDRESS][DOMAIN_NAME]"
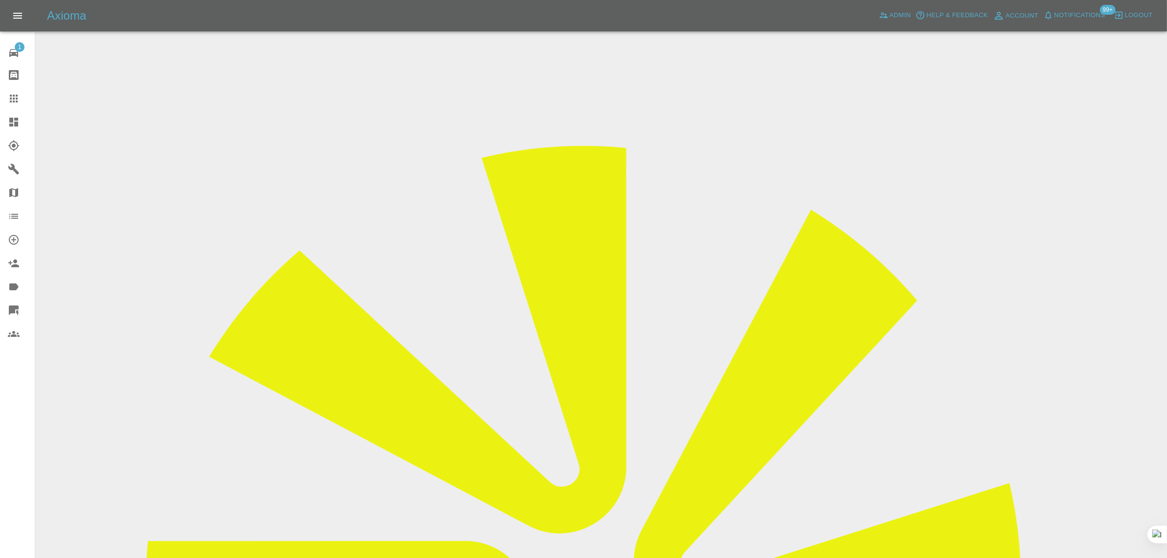
drag, startPoint x: 946, startPoint y: 149, endPoint x: 985, endPoint y: 153, distance: 39.4
copy tr "VPS Auto"
click at [17, 93] on icon at bounding box center [14, 99] width 12 height 12
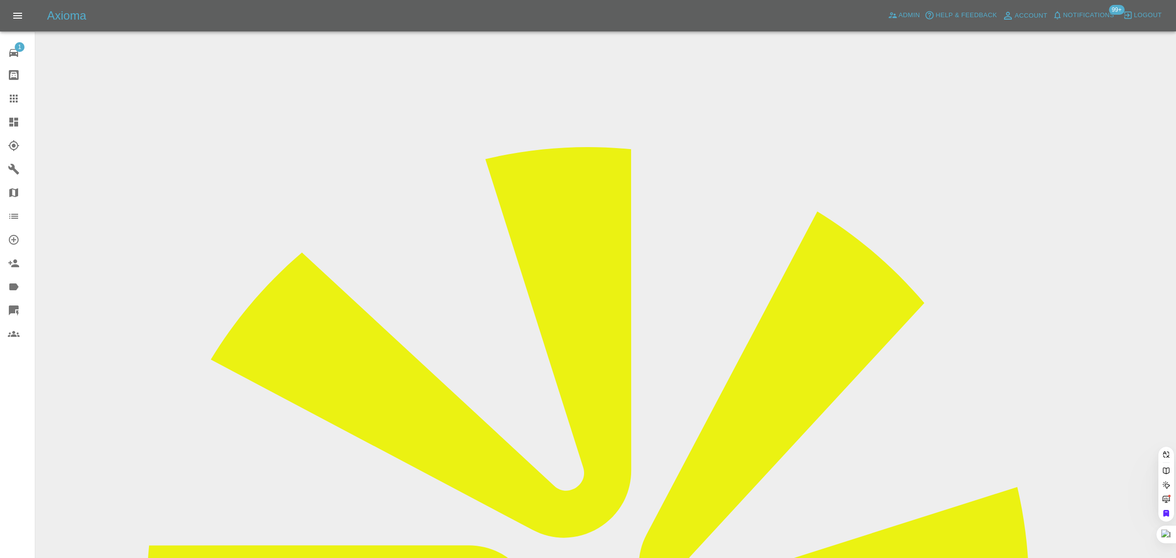
paste input "[EMAIL_ADDRESS][DOMAIN_NAME]"
type input "[EMAIL_ADDRESS][DOMAIN_NAME]"
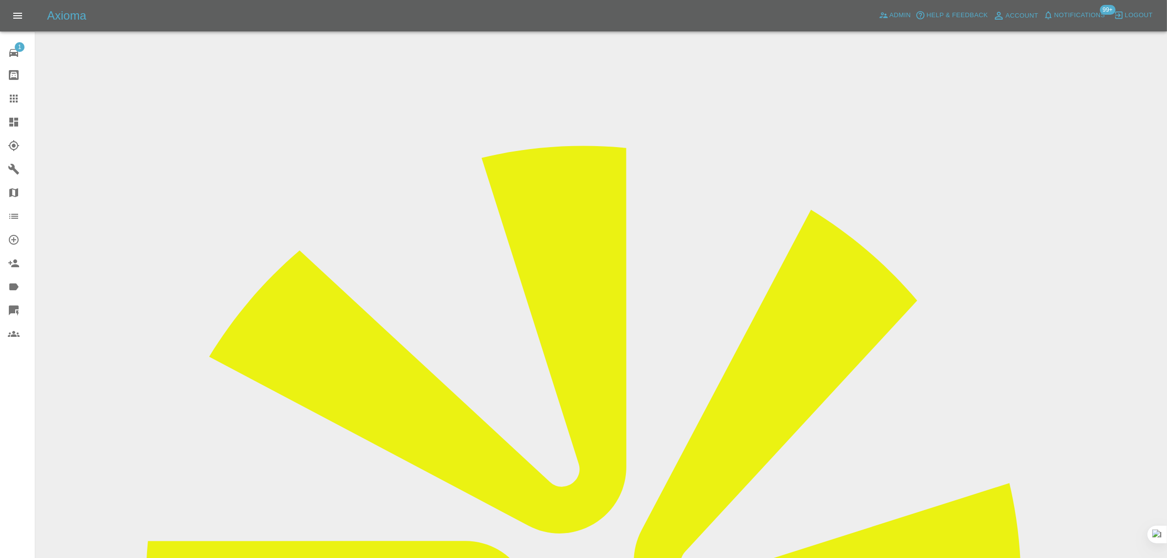
drag, startPoint x: 923, startPoint y: 147, endPoint x: 979, endPoint y: 152, distance: 56.1
copy tr "[PERSON_NAME] Smart R"
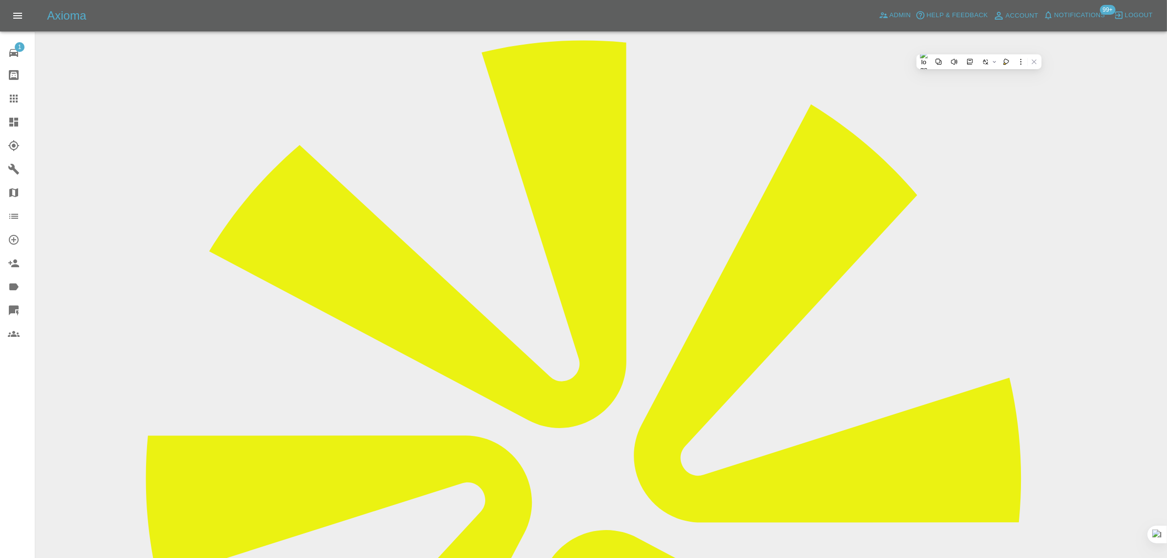
scroll to position [123, 0]
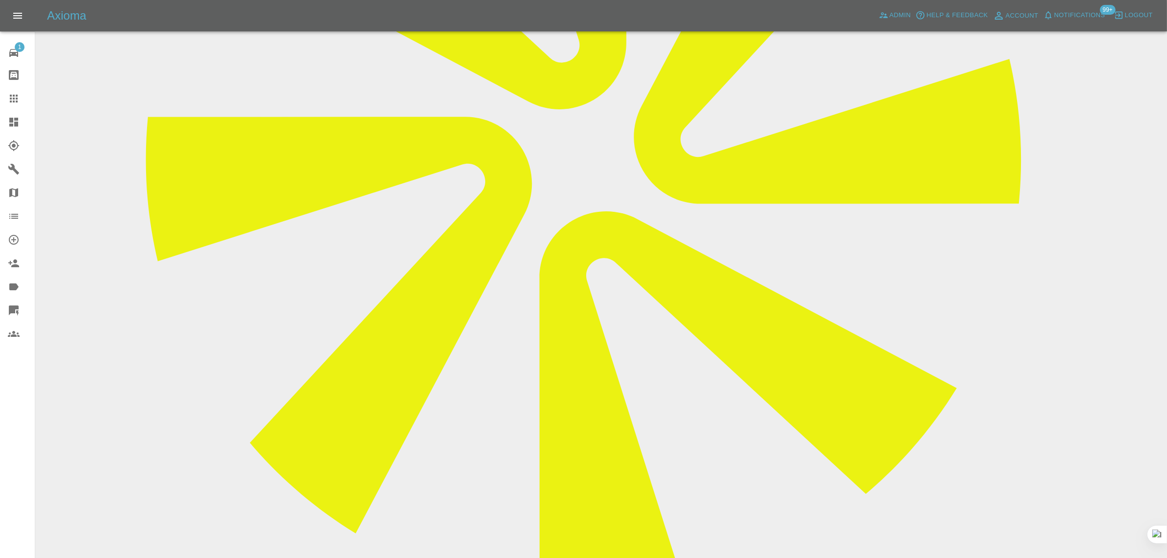
scroll to position [490, 0]
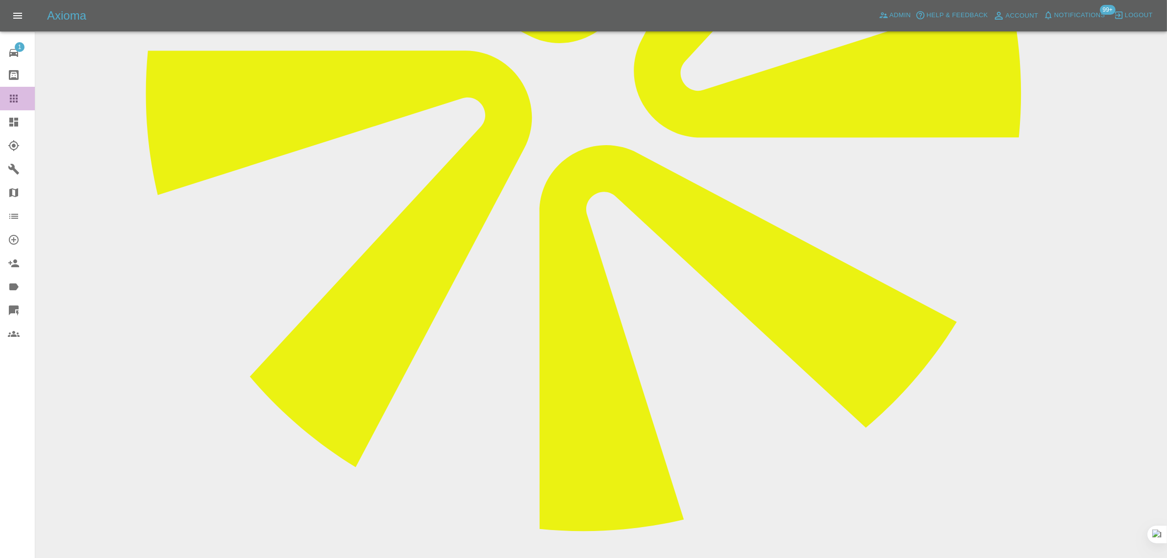
click at [18, 97] on icon at bounding box center [14, 99] width 12 height 12
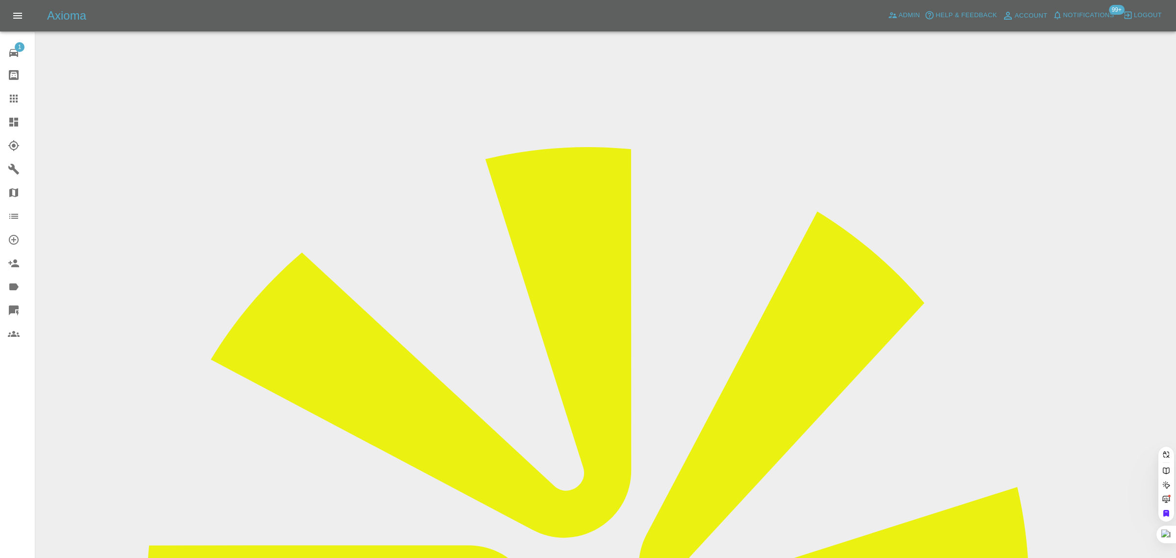
paste input "[EMAIL_ADDRESS][DOMAIN_NAME]"
type input "[EMAIL_ADDRESS][DOMAIN_NAME]"
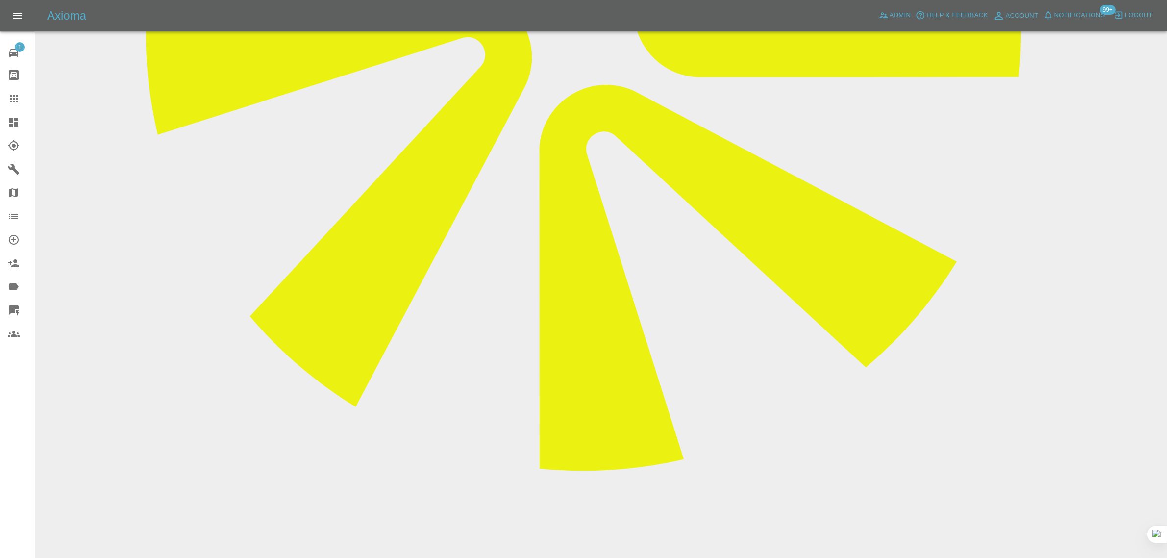
scroll to position [551, 0]
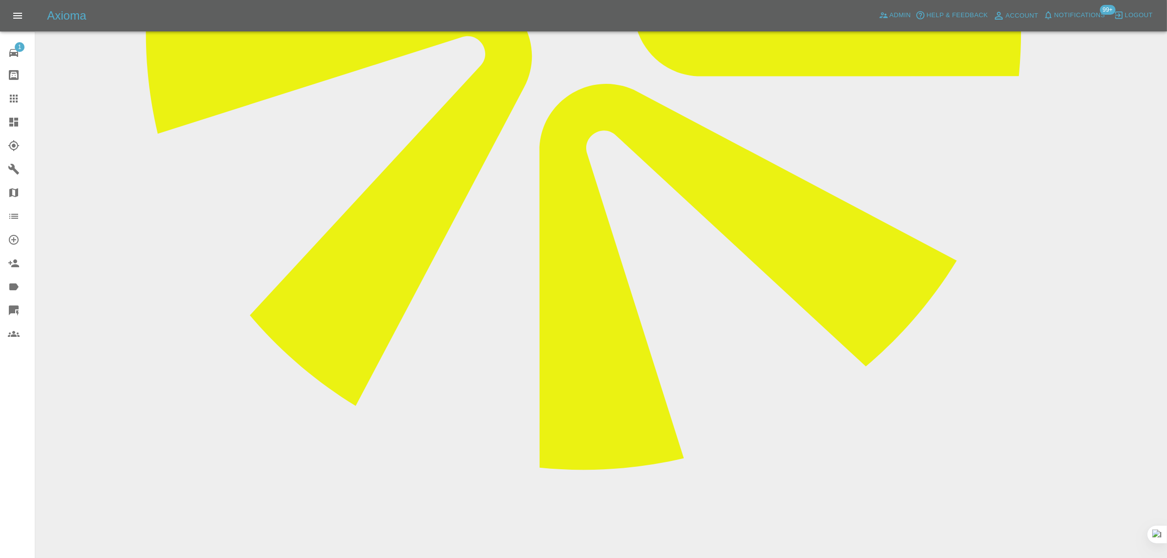
click at [20, 87] on link "Claims" at bounding box center [17, 99] width 35 height 24
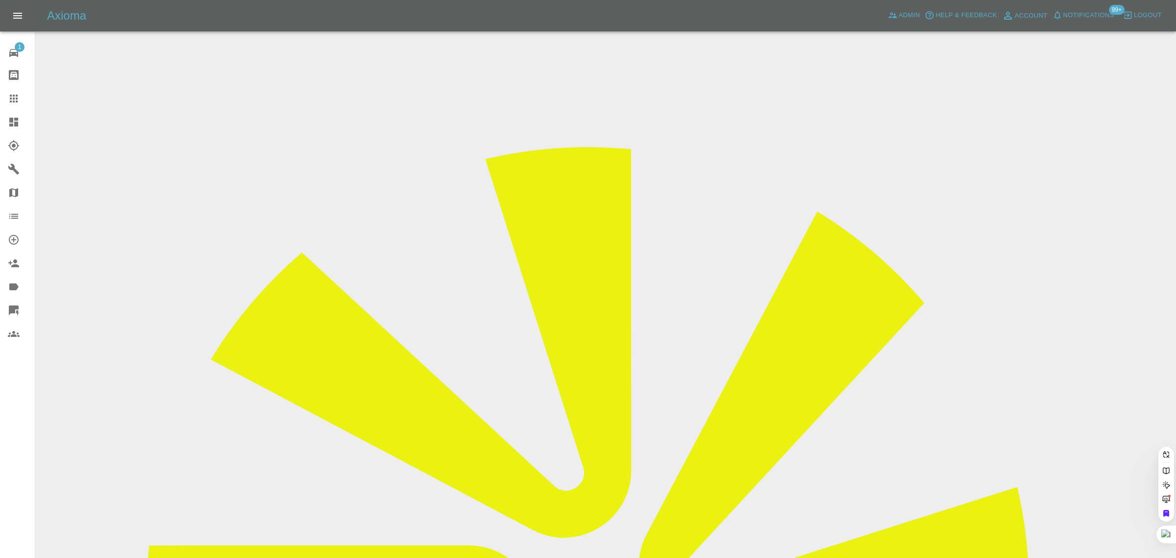
paste input "[EMAIL_ADDRESS][DOMAIN_NAME]"
type input "[EMAIL_ADDRESS][DOMAIN_NAME]"
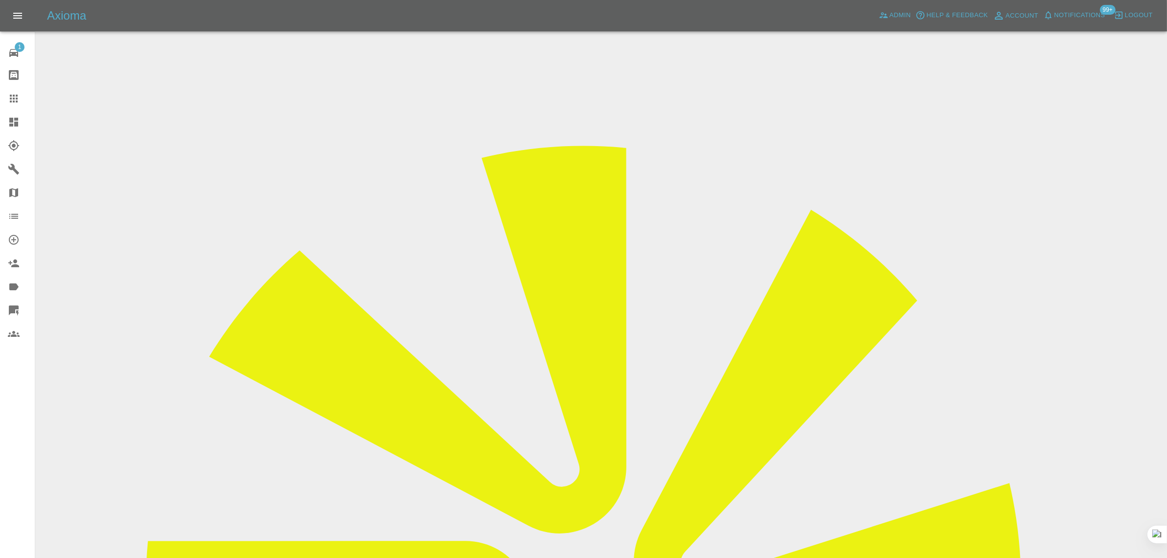
click at [21, 96] on div at bounding box center [21, 99] width 27 height 12
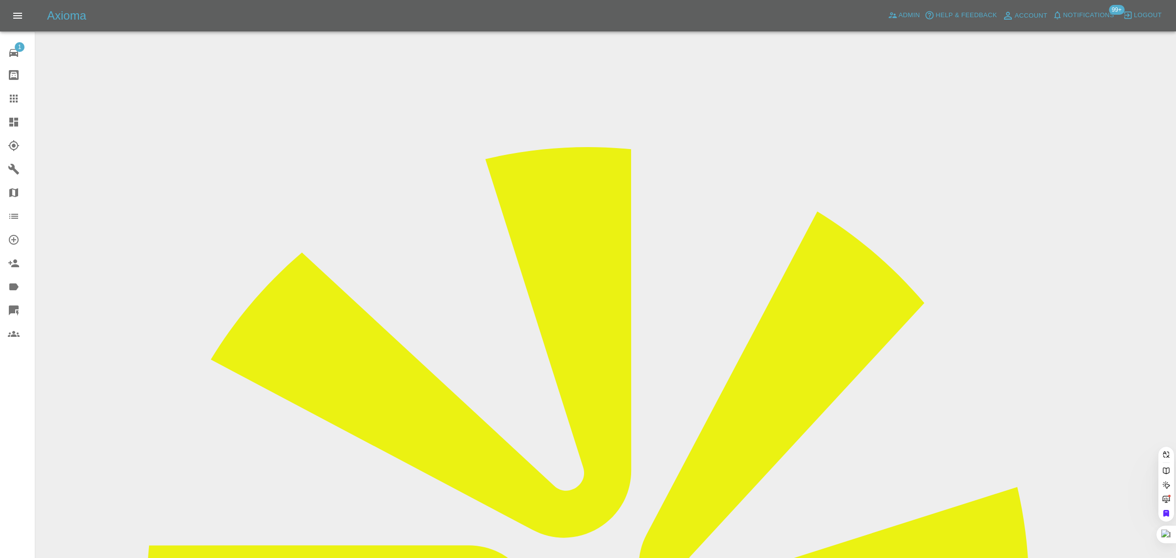
paste input "[PERSON_NAME][EMAIL_ADDRESS][PERSON_NAME][DOMAIN_NAME]"
type input "[PERSON_NAME][EMAIL_ADDRESS][PERSON_NAME][DOMAIN_NAME]"
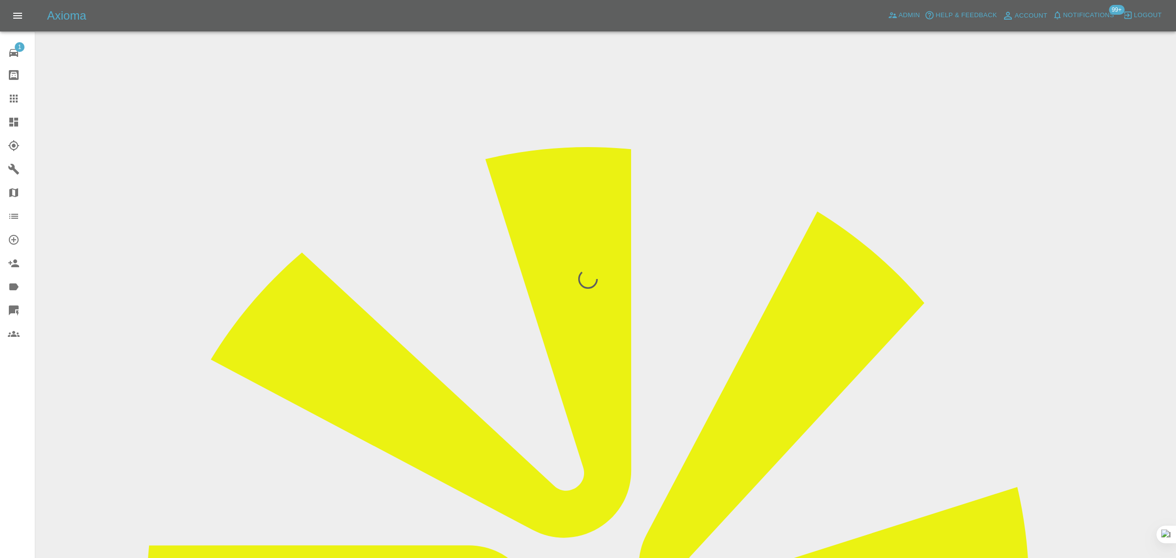
click at [27, 402] on div "1 Repair home Bodyshop home Claims Dashboard Explorer Garages Map Organization …" at bounding box center [17, 279] width 35 height 558
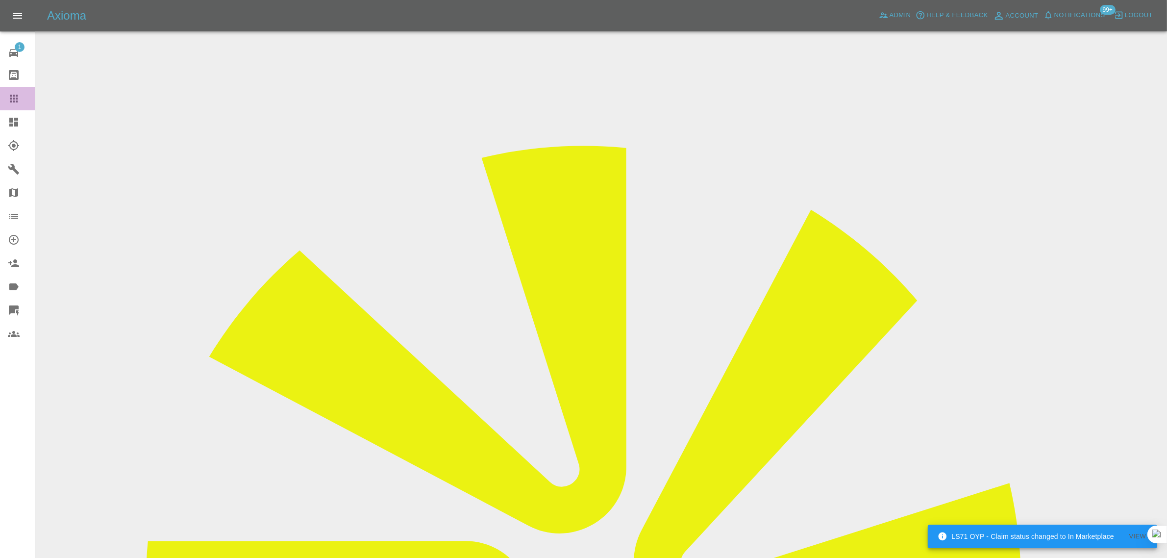
click at [21, 101] on div at bounding box center [21, 99] width 27 height 12
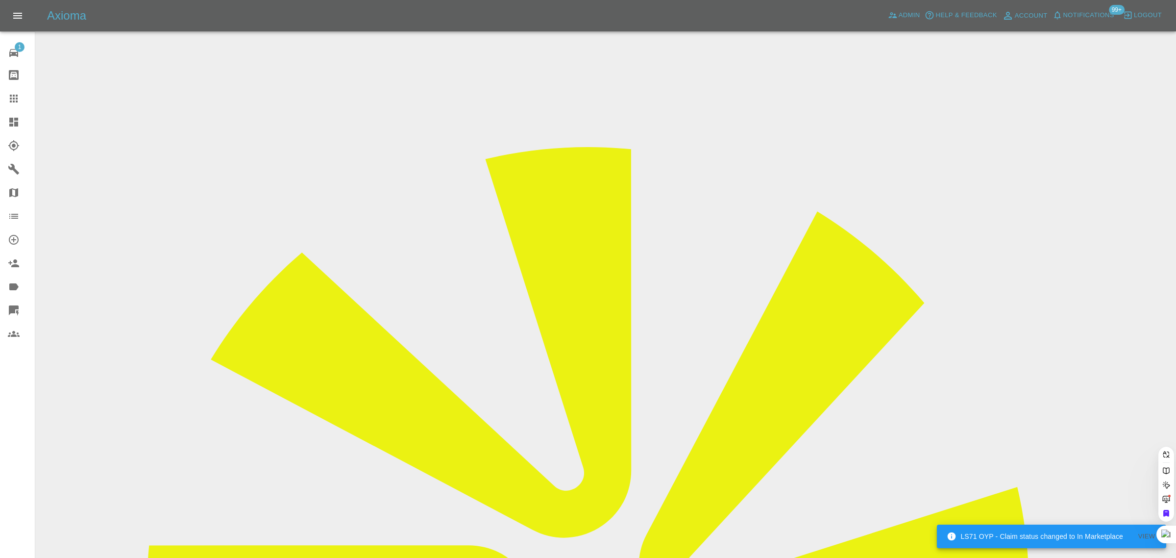
paste input "[PERSON_NAME][EMAIL_ADDRESS][DOMAIN_NAME]"
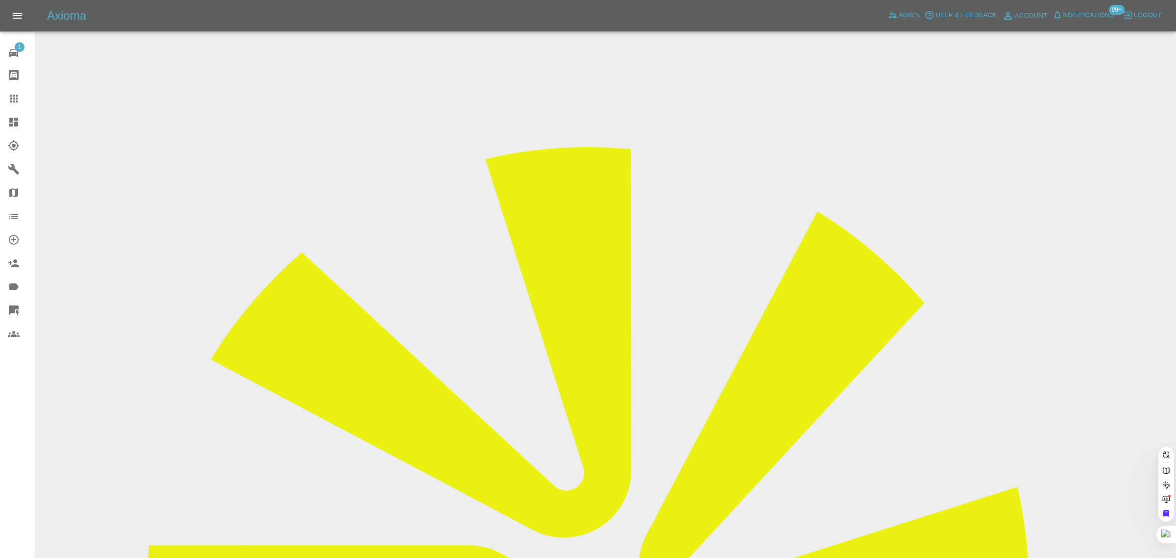
type input "[PERSON_NAME][EMAIL_ADDRESS][DOMAIN_NAME]"
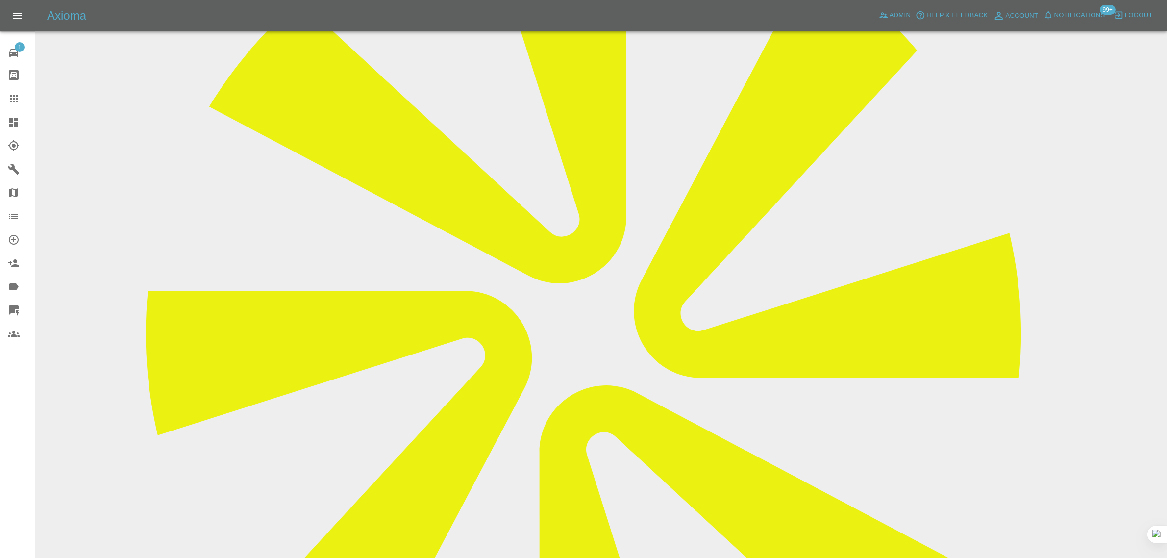
scroll to position [245, 0]
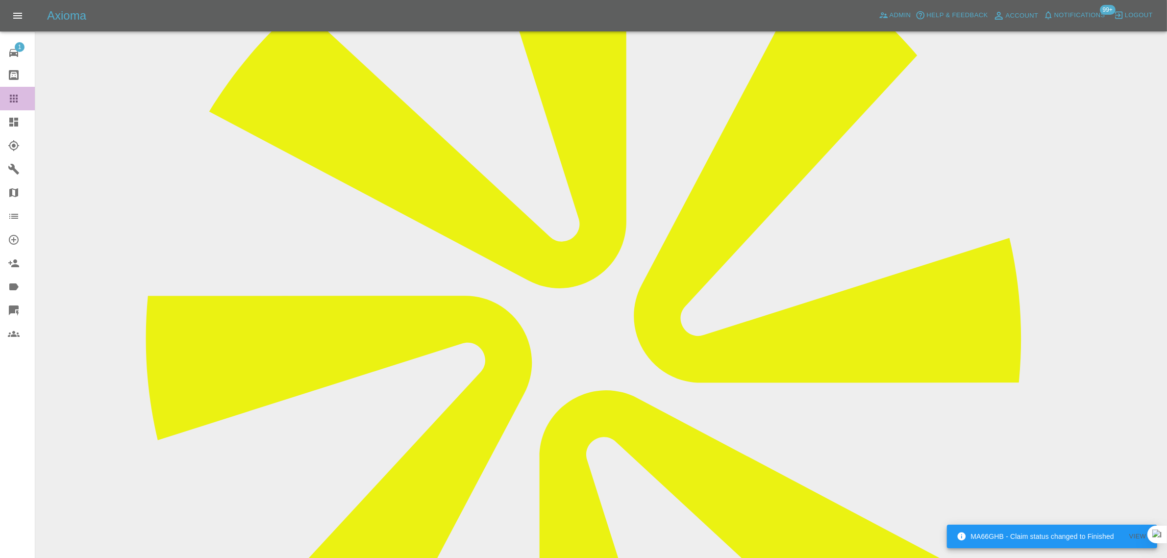
click at [19, 97] on icon at bounding box center [14, 99] width 12 height 12
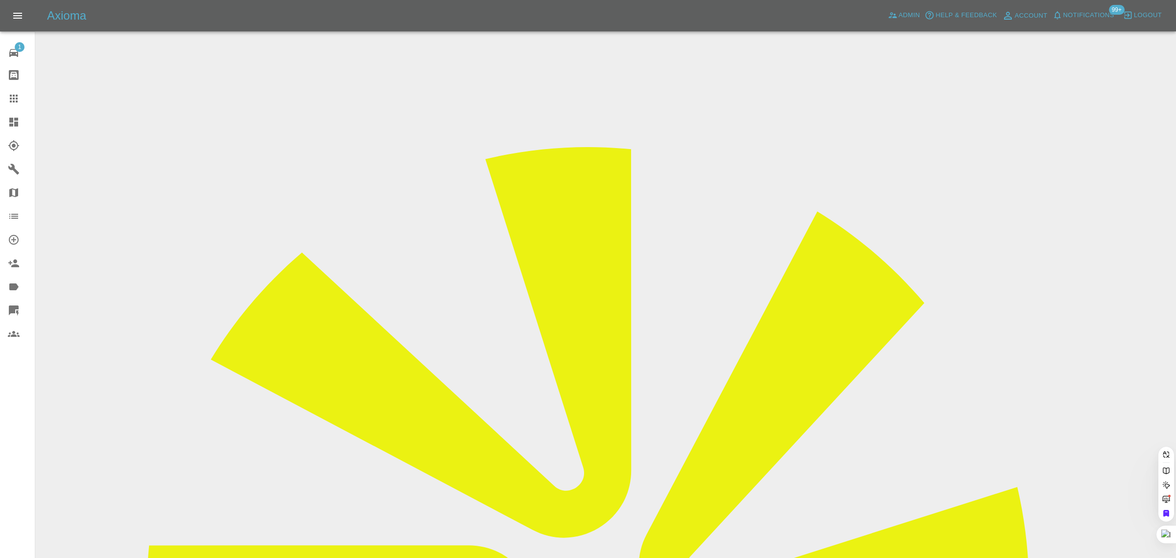
paste input "[EMAIL_ADDRESS][DOMAIN_NAME]"
type input "[EMAIL_ADDRESS][DOMAIN_NAME]"
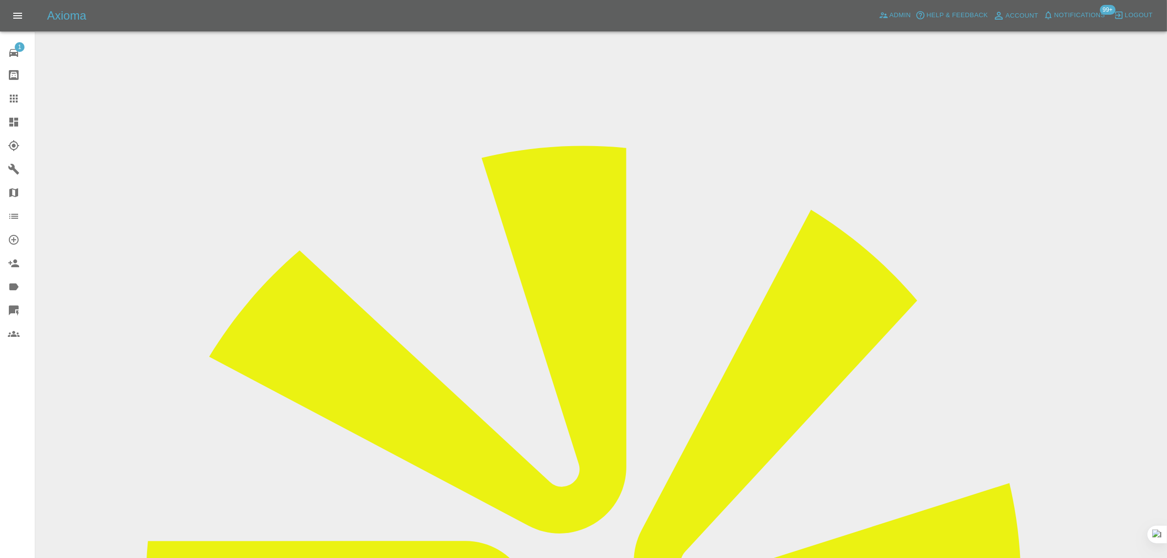
click at [8, 98] on icon at bounding box center [14, 99] width 12 height 12
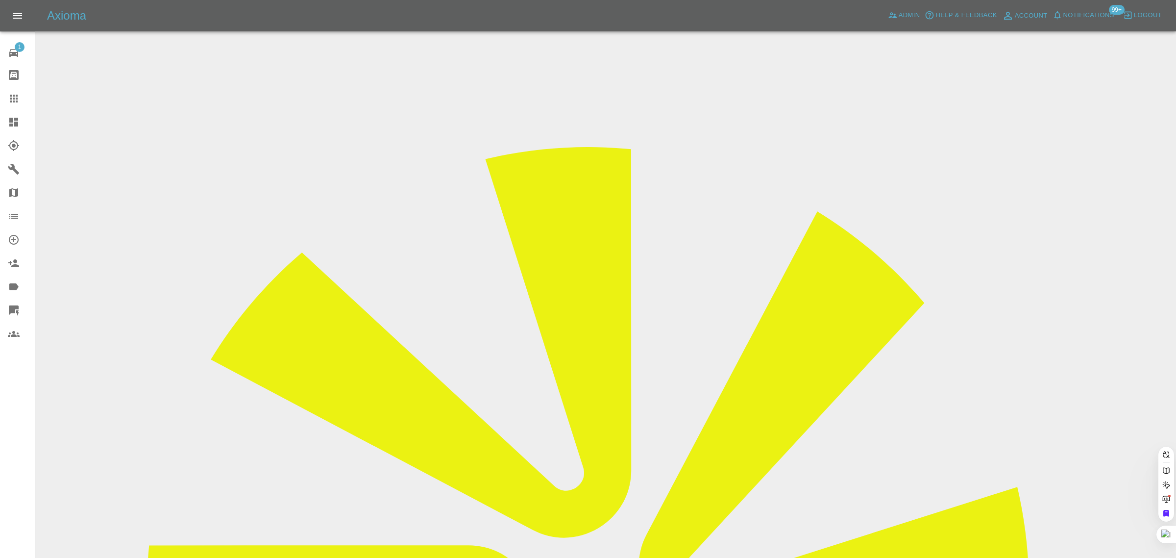
paste input "[PERSON_NAME][EMAIL_ADDRESS][PERSON_NAME][DOMAIN_NAME]"
type input "[PERSON_NAME][EMAIL_ADDRESS][PERSON_NAME][DOMAIN_NAME]"
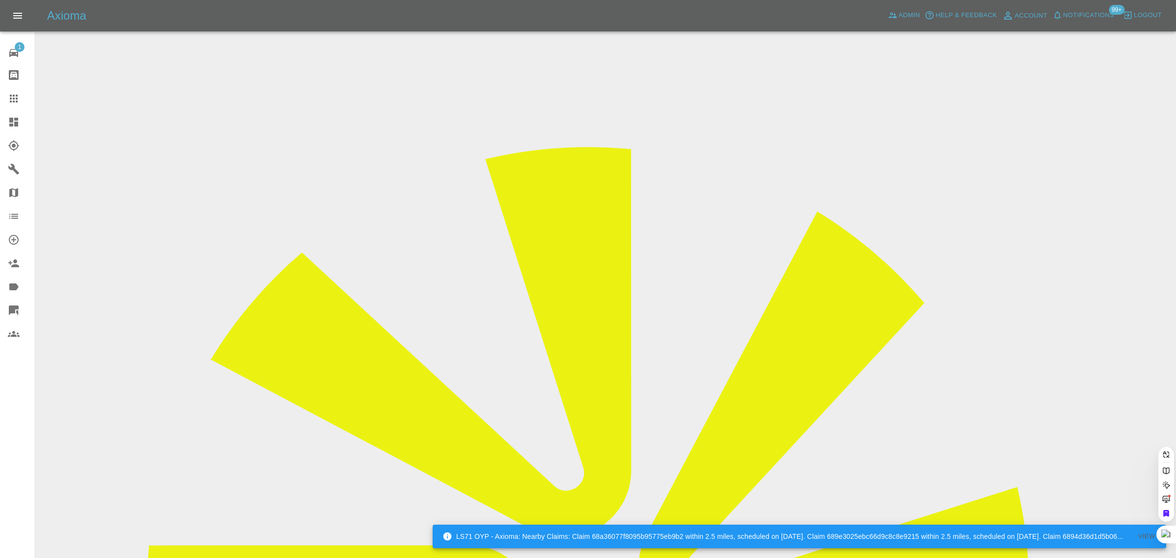
scroll to position [0, 0]
paste input "[EMAIL_ADDRESS][DOMAIN_NAME]"
type input "[EMAIL_ADDRESS][DOMAIN_NAME]"
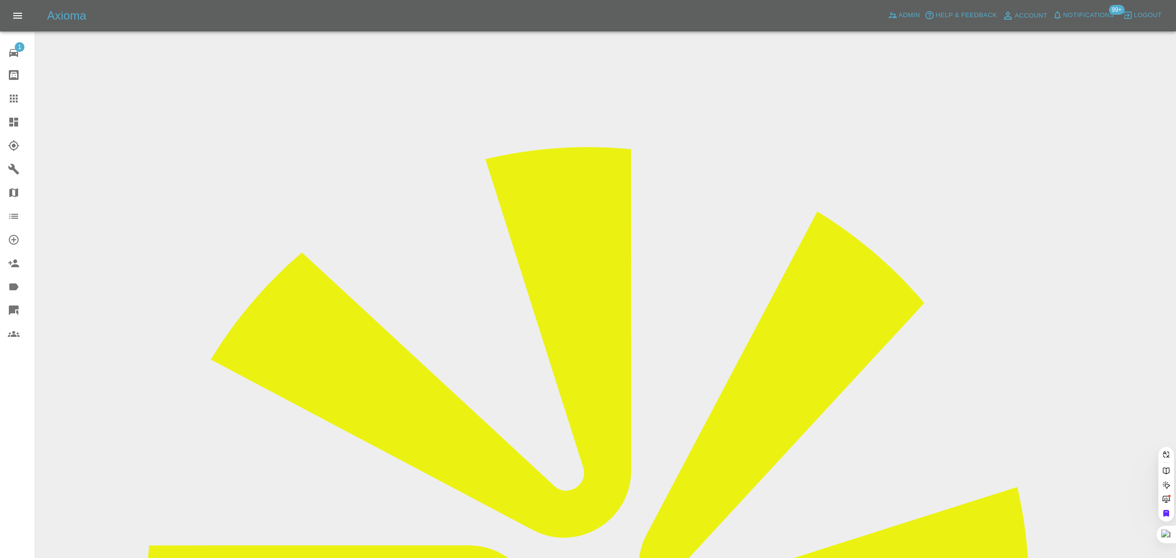
scroll to position [0, 37]
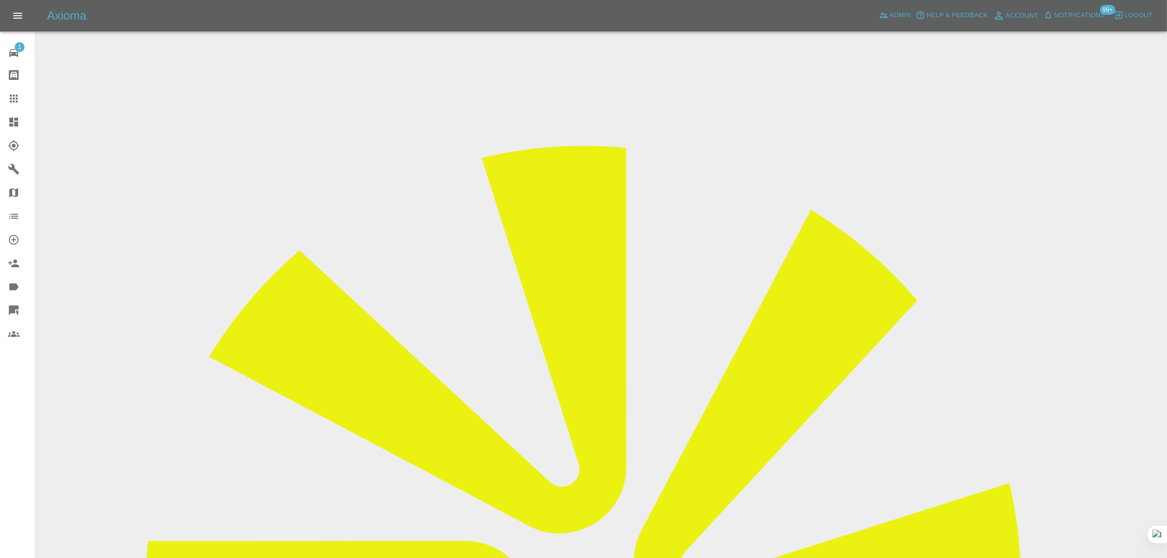
click at [14, 100] on icon at bounding box center [14, 99] width 12 height 12
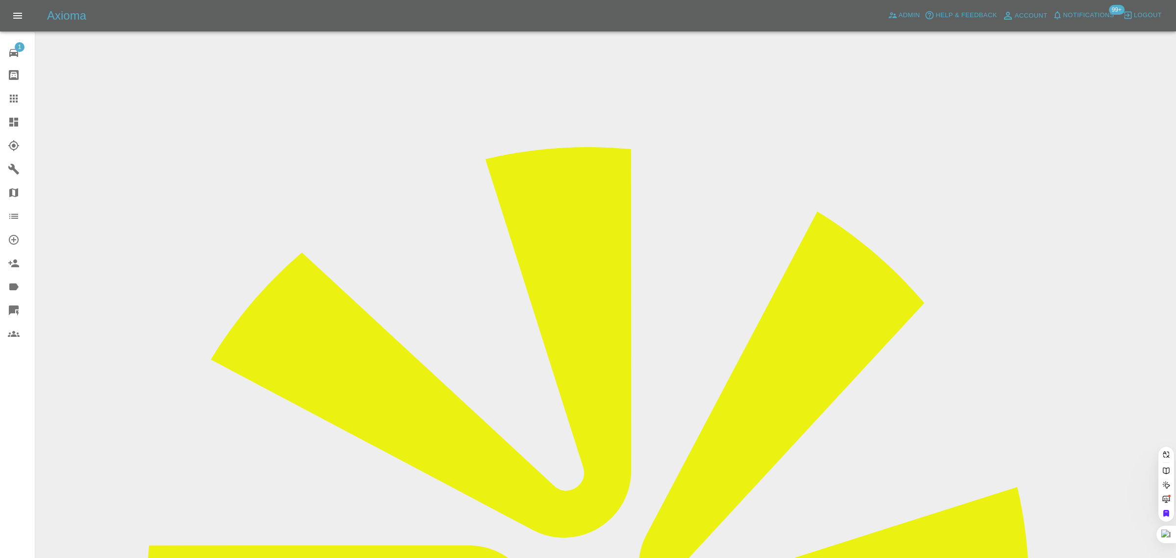
paste input "[EMAIL_ADDRESS][DOMAIN_NAME]"
type input "[EMAIL_ADDRESS][DOMAIN_NAME]"
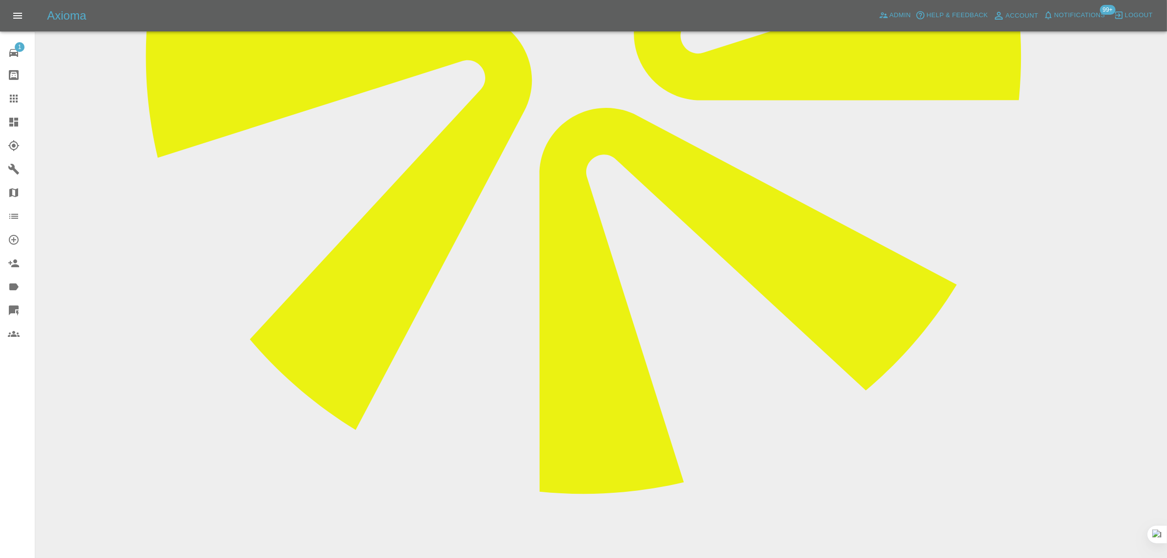
scroll to position [551, 0]
